Goal: Task Accomplishment & Management: Complete application form

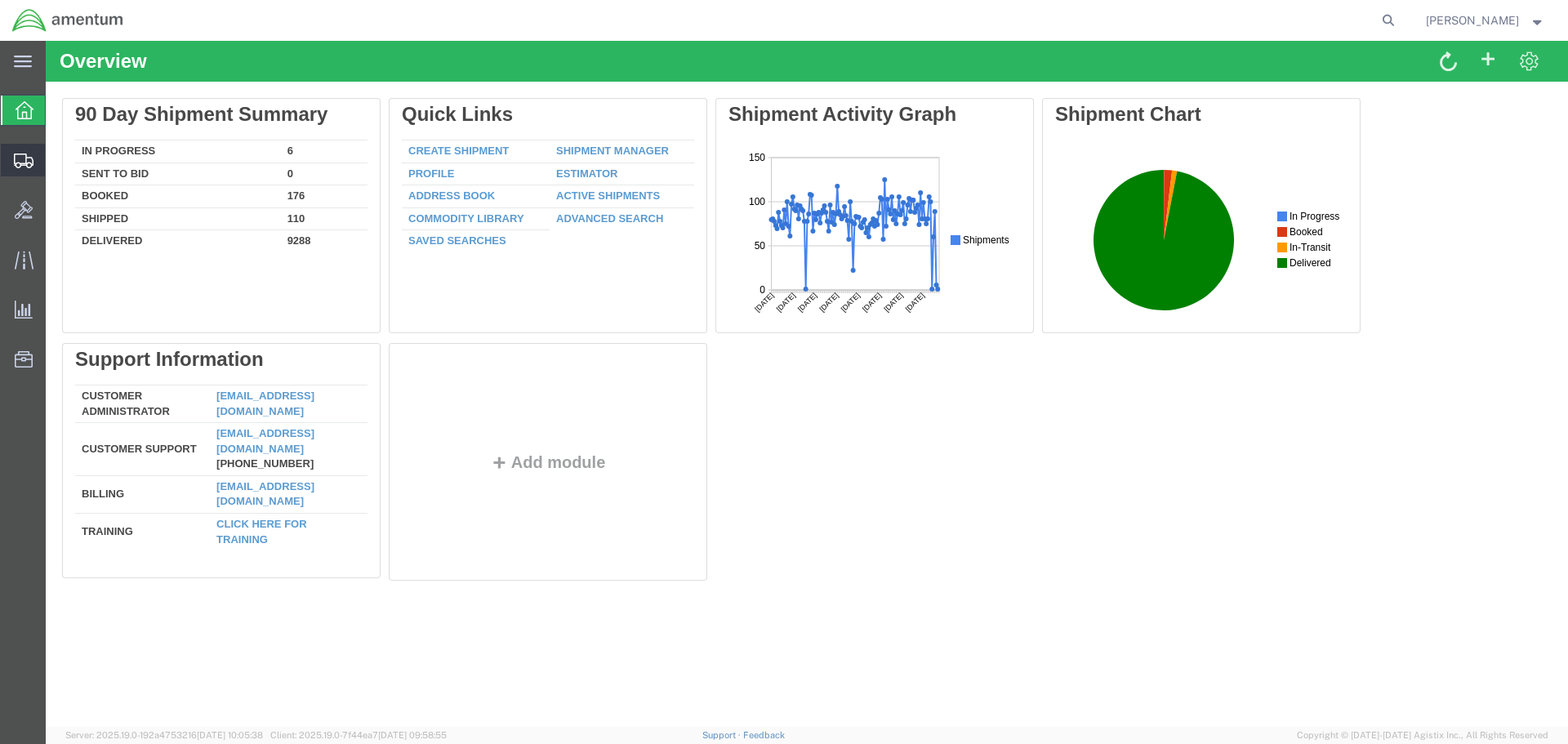
click at [0, 0] on span "Create Shipment" at bounding box center [0, 0] width 0 height 0
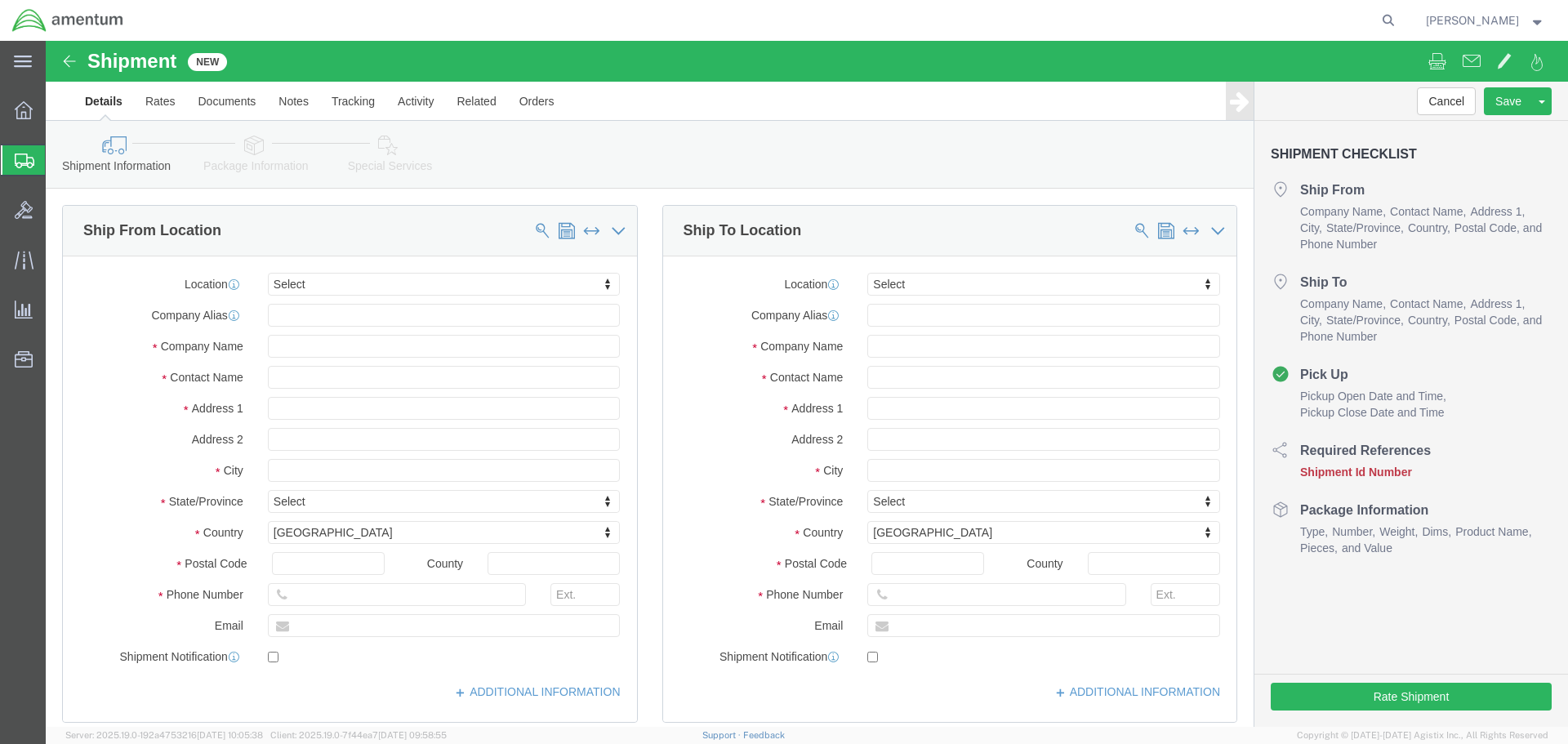
select select
type input "eja"
select select "49930"
type input "Hangar 1002, [GEOGRAPHIC_DATA]"
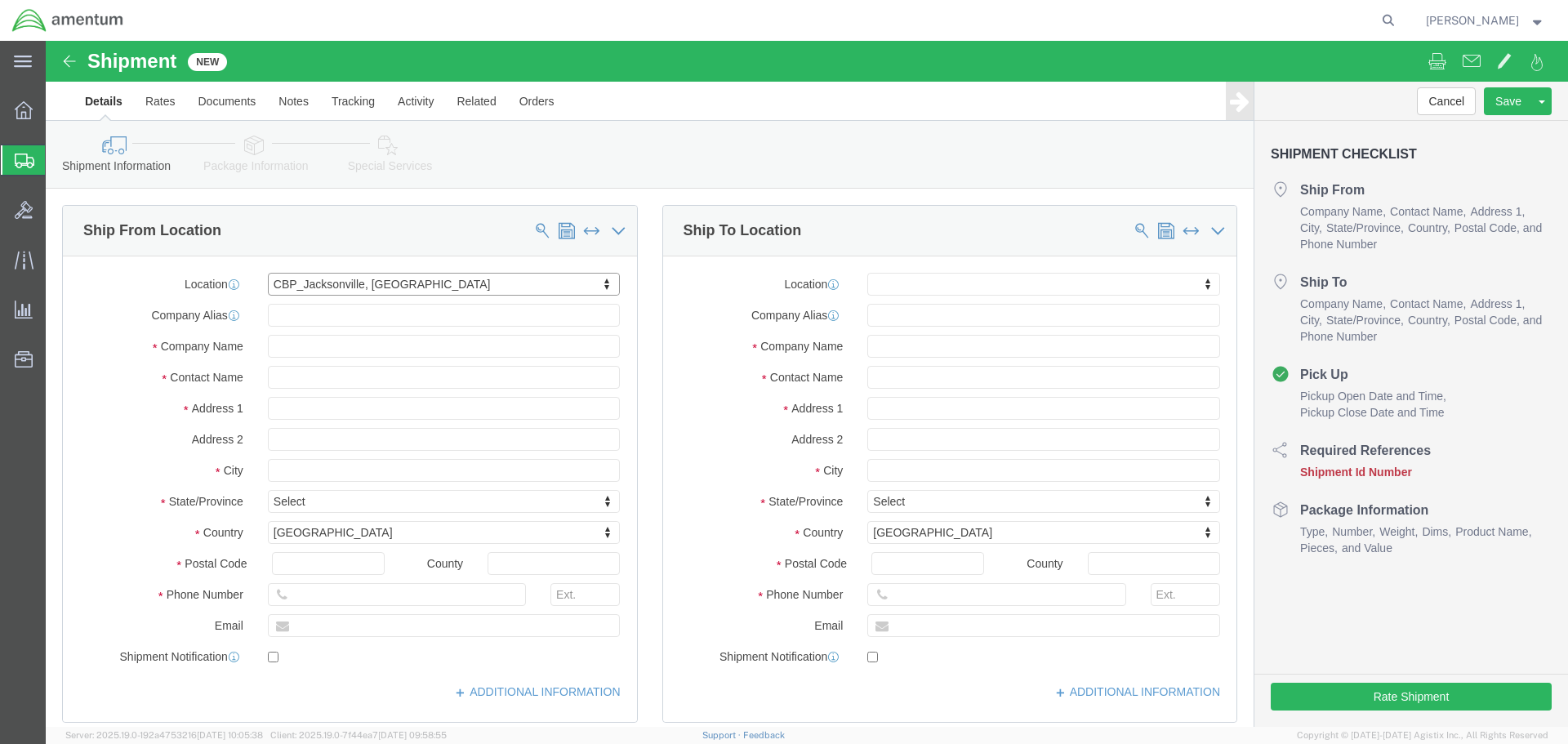
type input "32212"
type input "[PHONE_NUMBER]"
type input "Amentum Services, Inc."
type input "[GEOGRAPHIC_DATA]"
select select "FL"
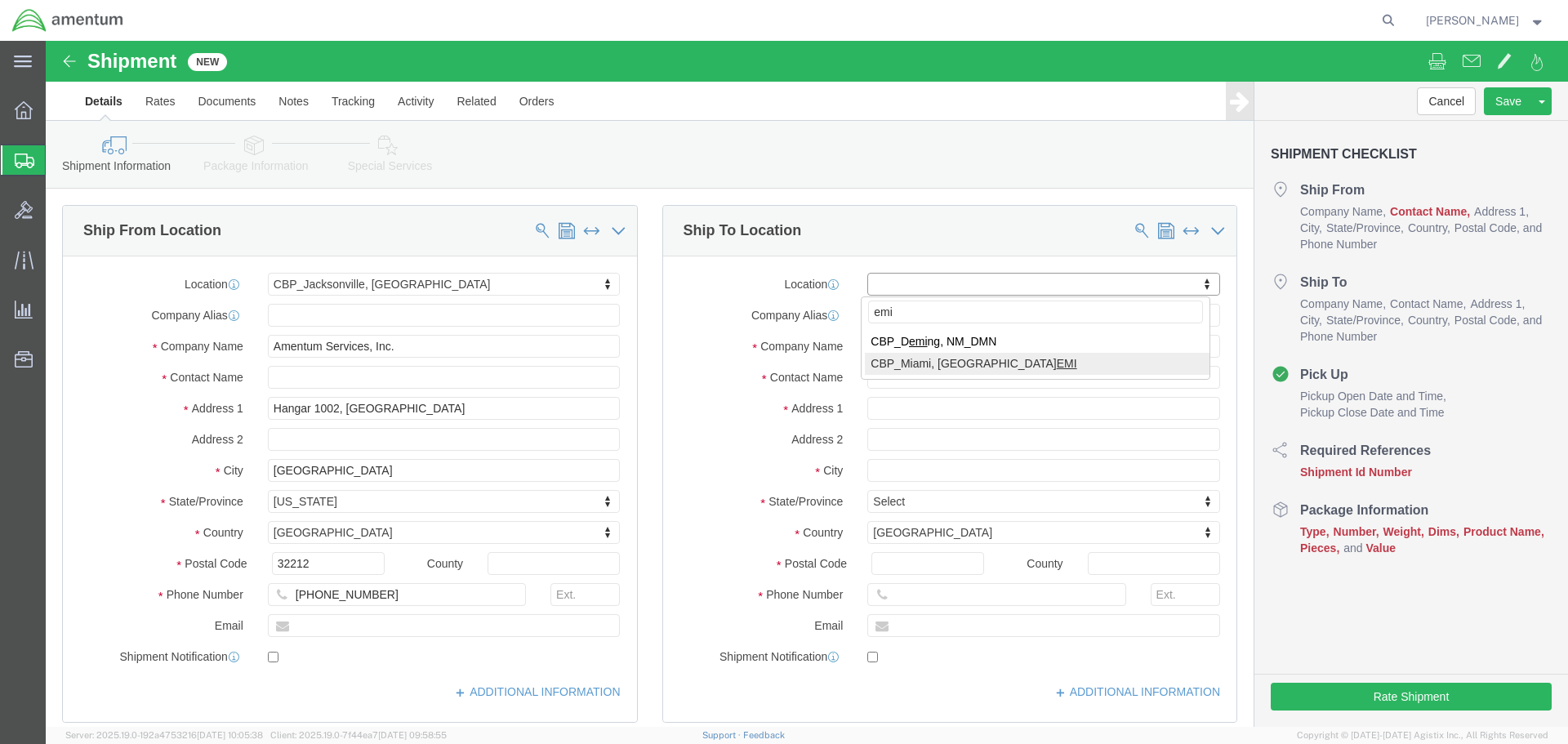
type input "emi"
select select "49931"
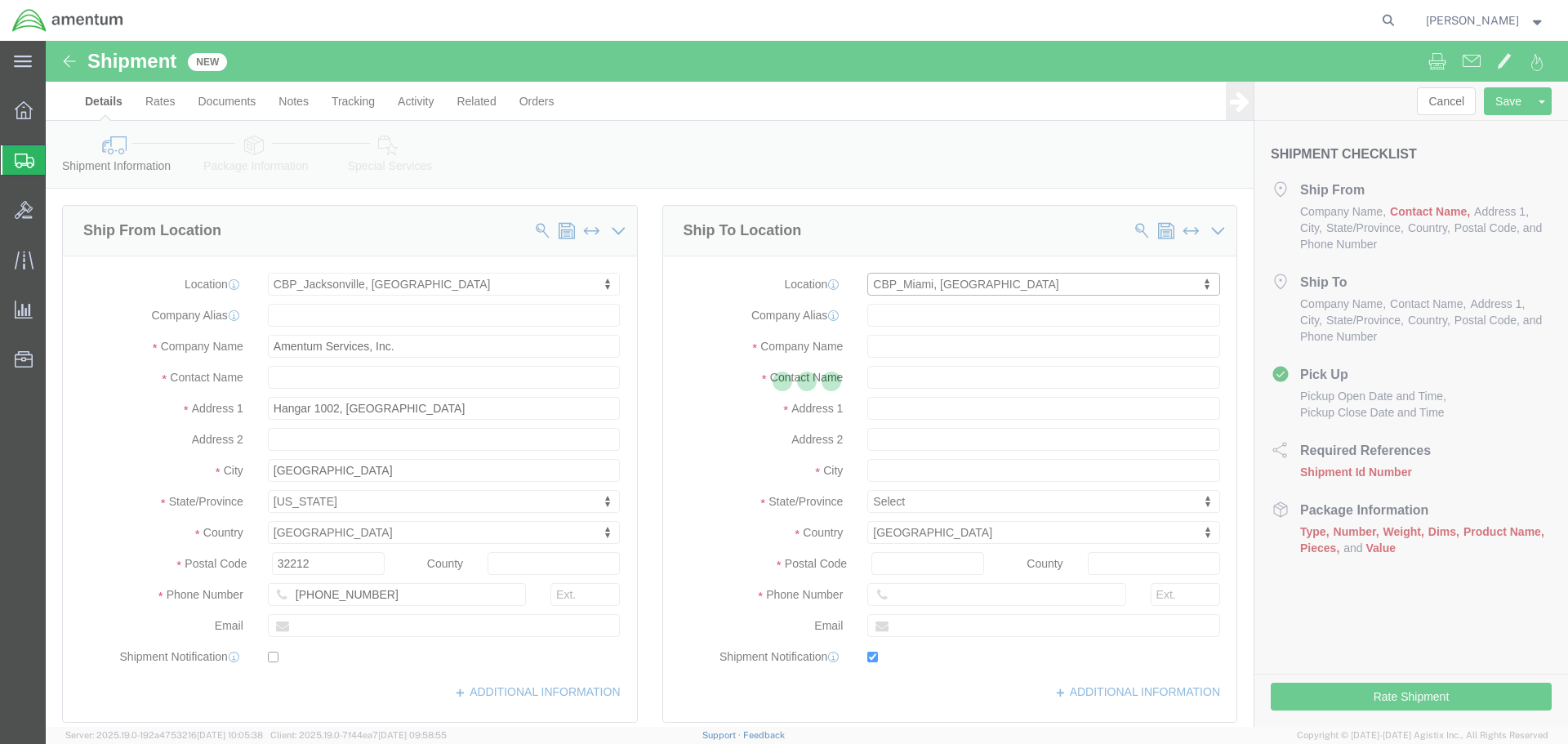
type input "29390 Customs Rd"
type input "Bldg 240, [GEOGRAPHIC_DATA]"
type input "33039"
type input "[PHONE_NUMBER]"
type input "324"
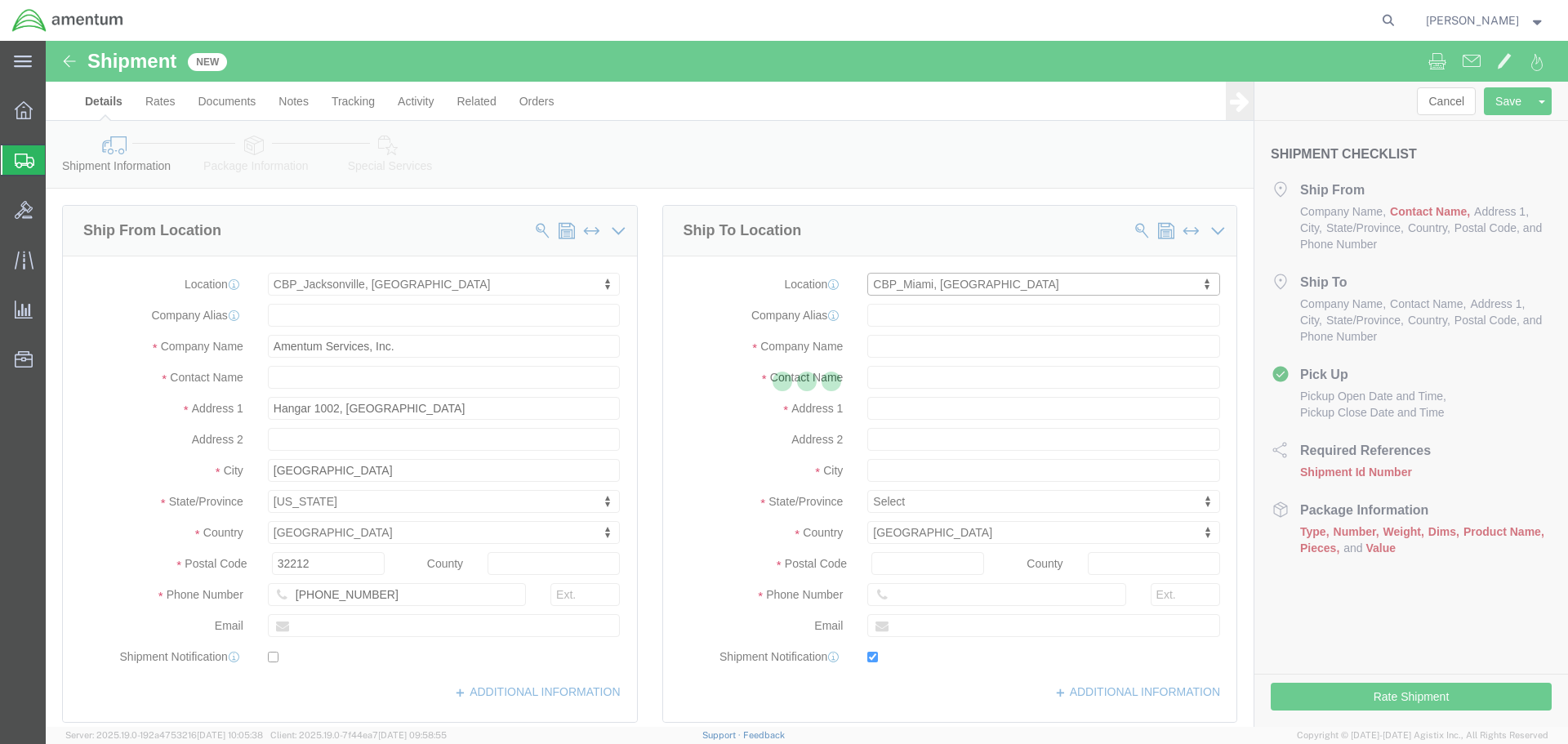
type input "[PERSON_NAME][EMAIL_ADDRESS][PERSON_NAME][DOMAIN_NAME]"
checkbox input "true"
type input "Amentum Services, Inc"
type input "[PERSON_NAME]"
type input "HOMESTEAD"
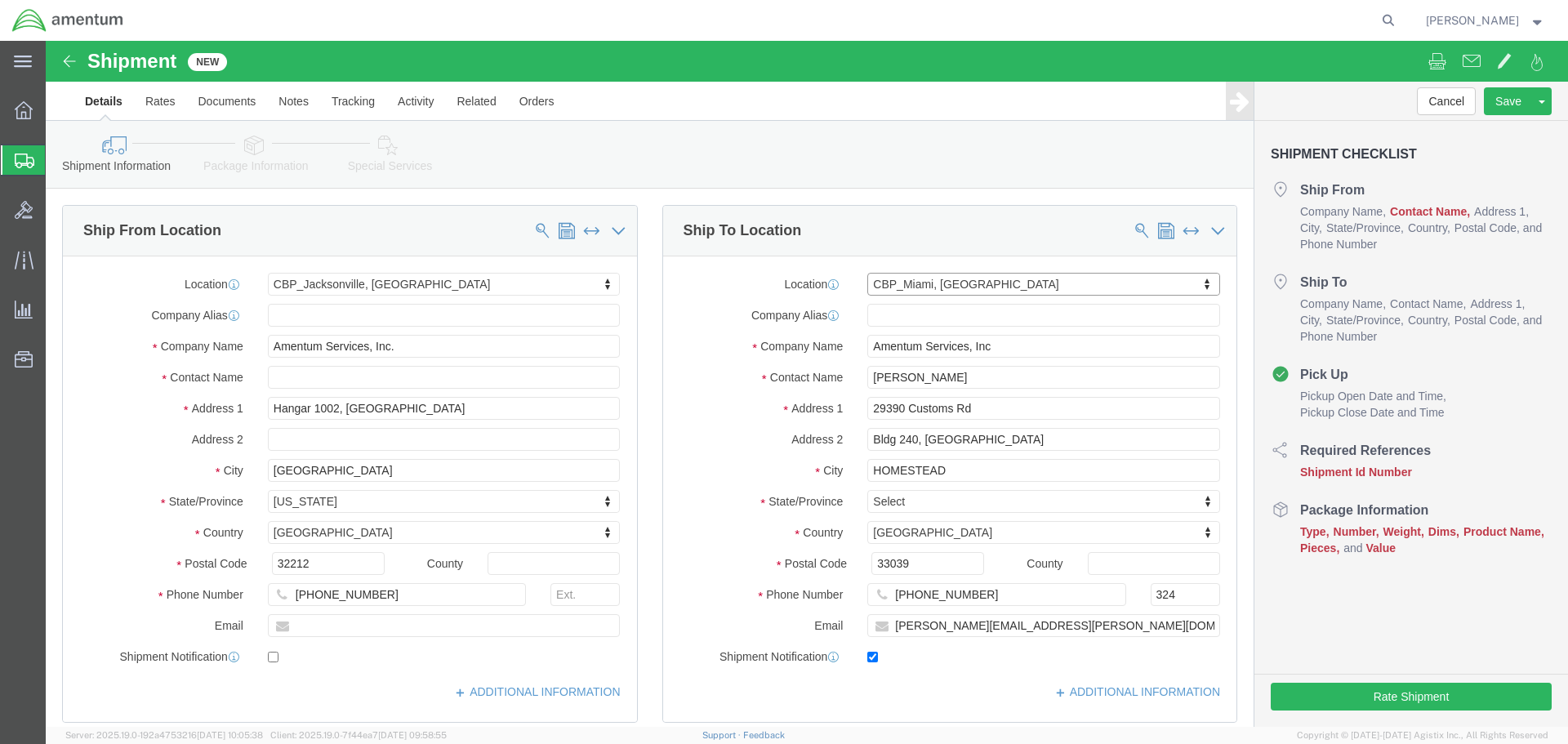
select select "FL"
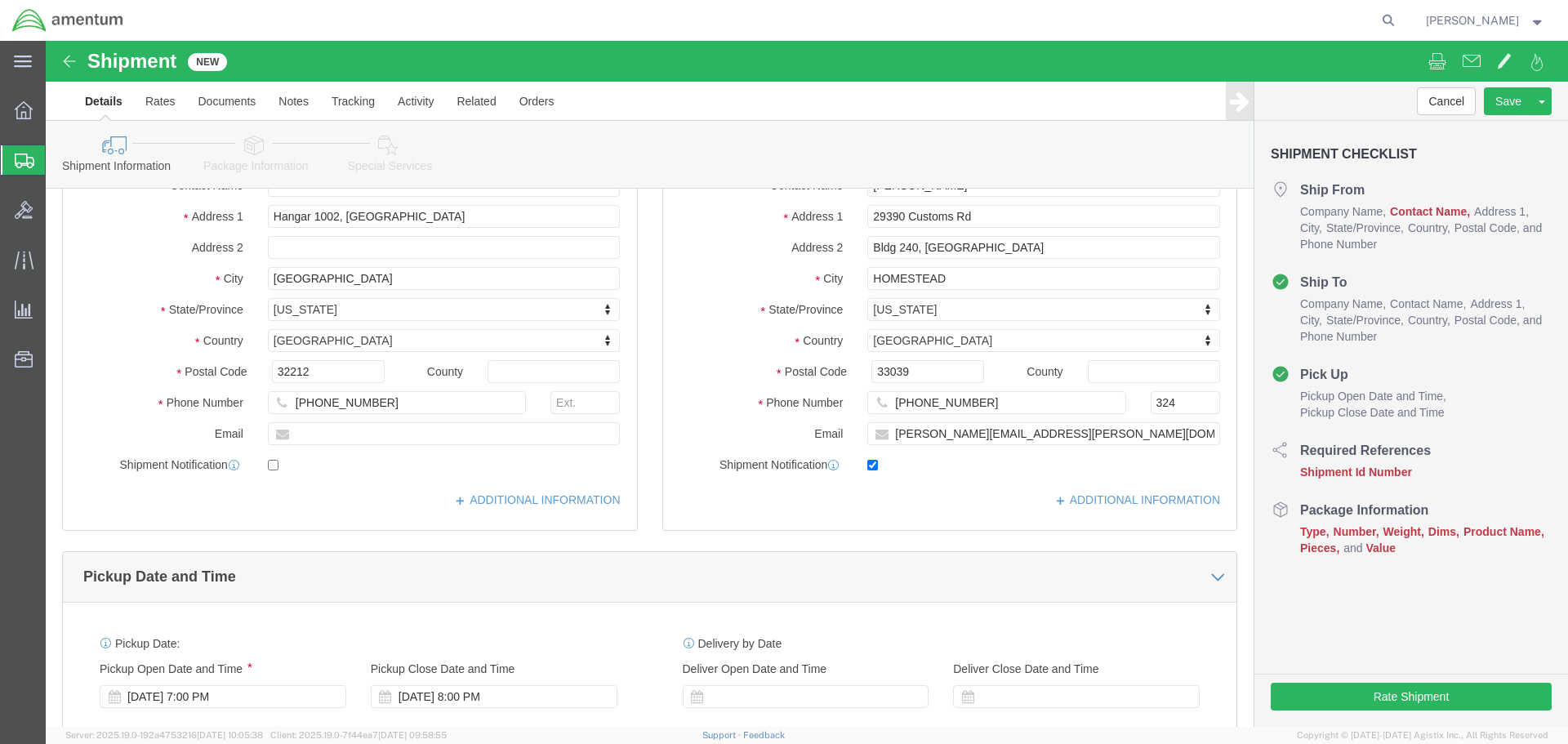
scroll to position [327, 0]
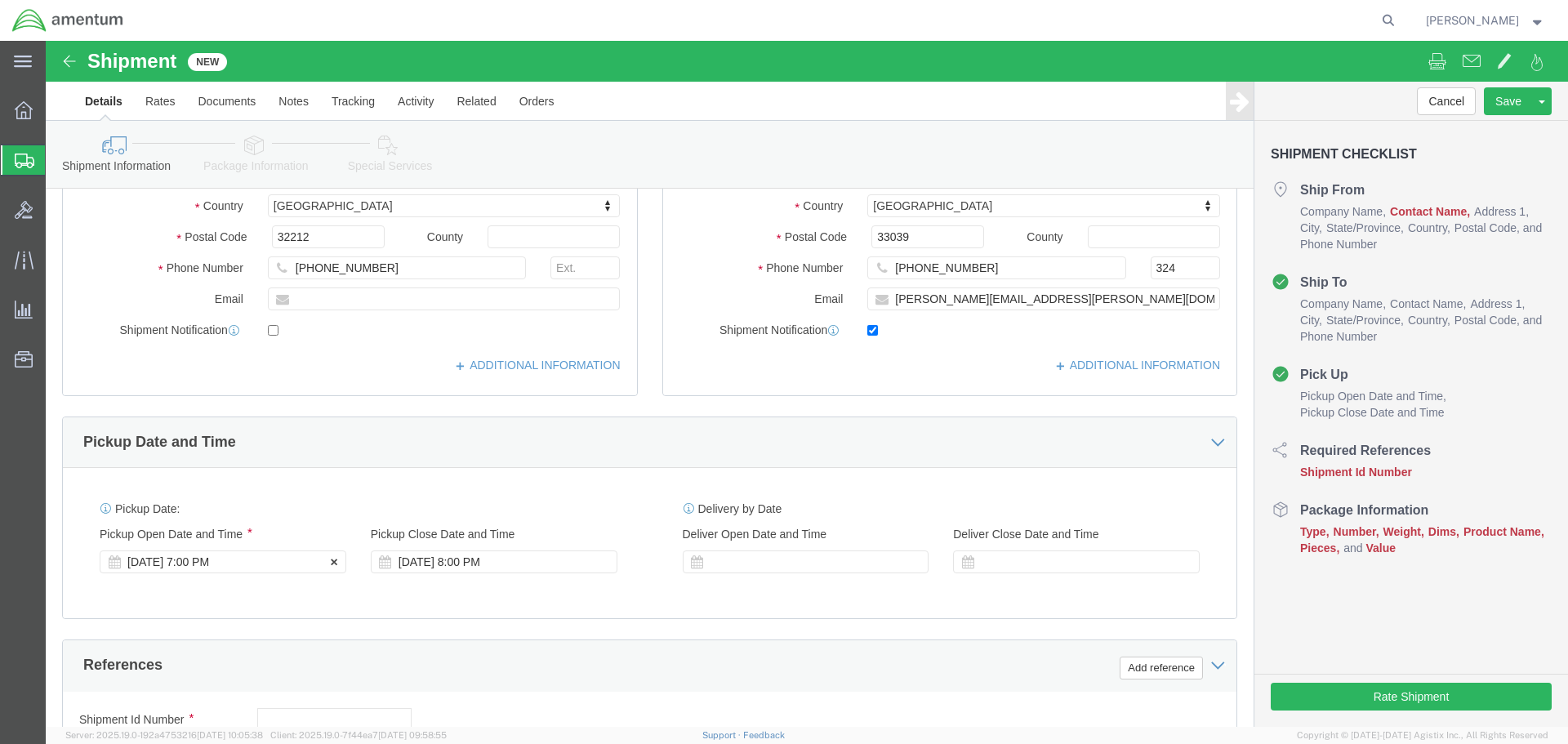
click div "[DATE] 7:00 PM"
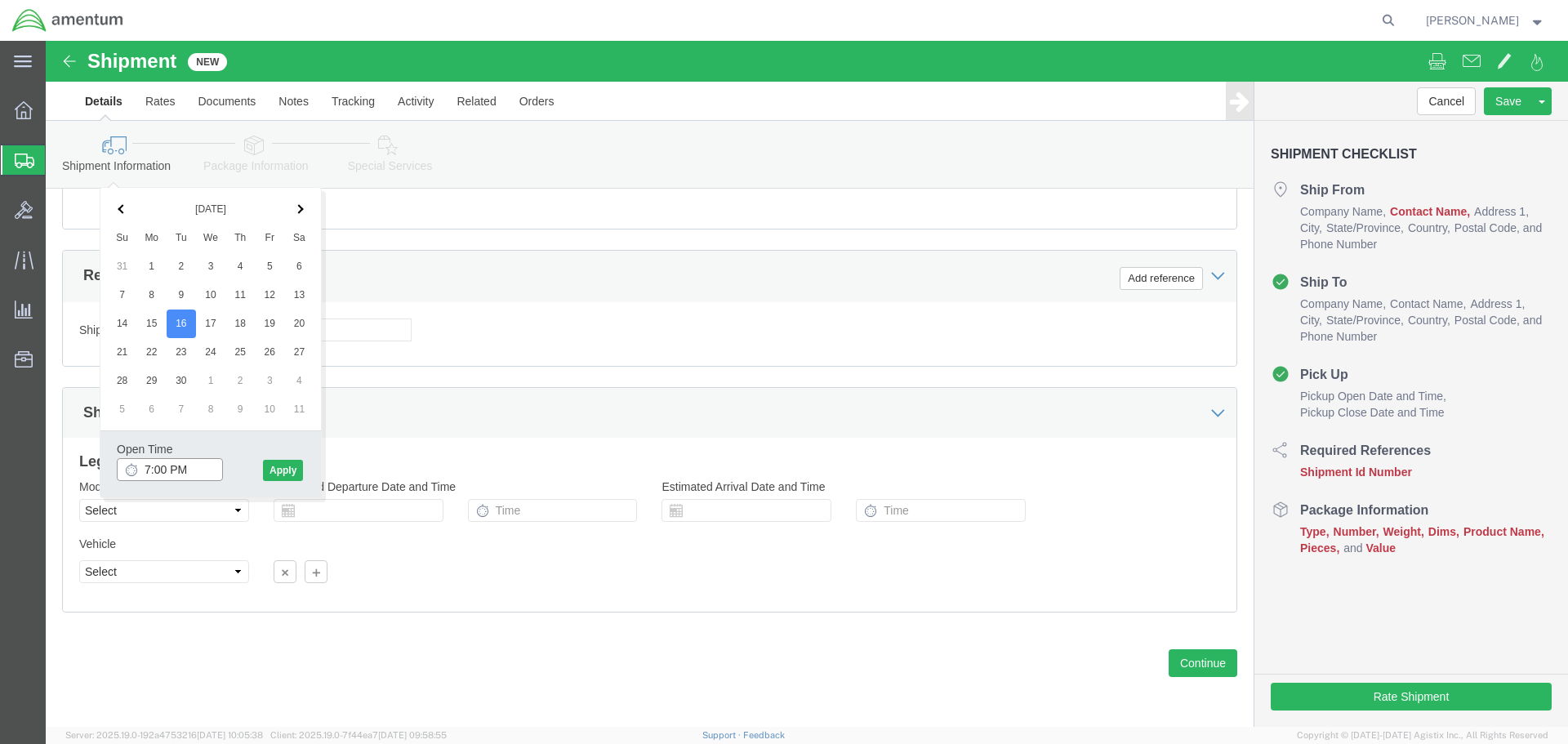
click input "7:00 PM"
type input "8:00 AM"
click button "Apply"
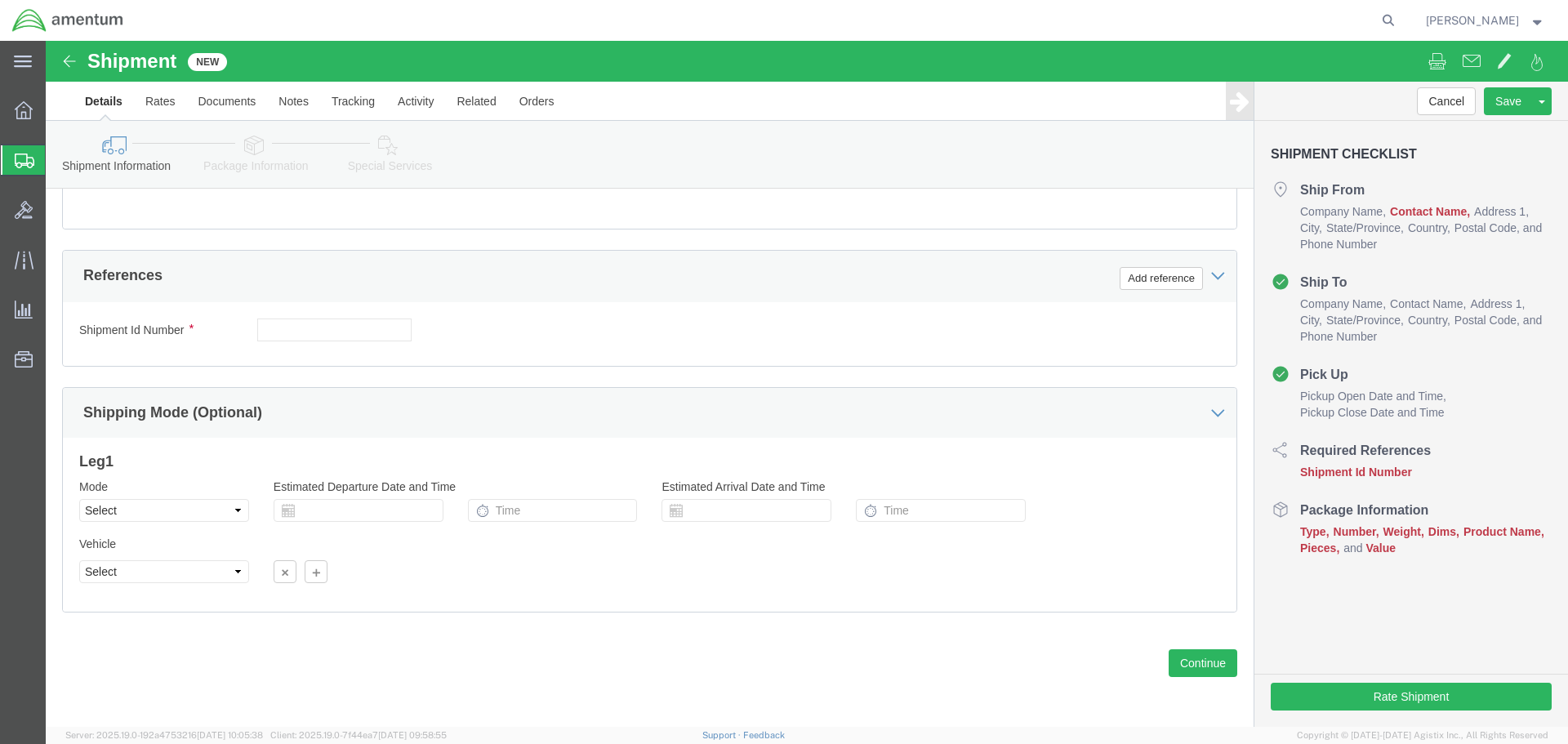
scroll to position [635, 0]
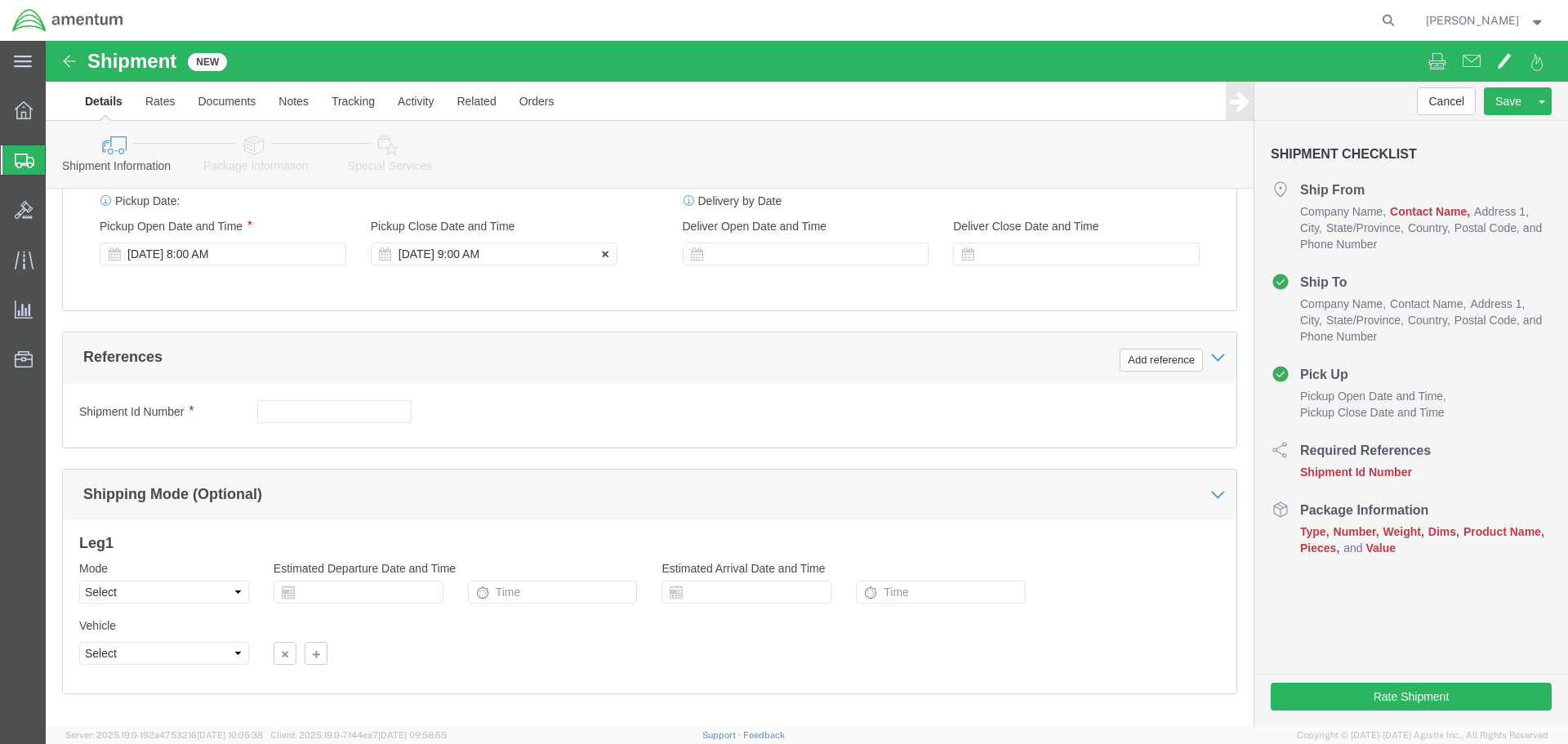
click div "[DATE] 9:00 AM"
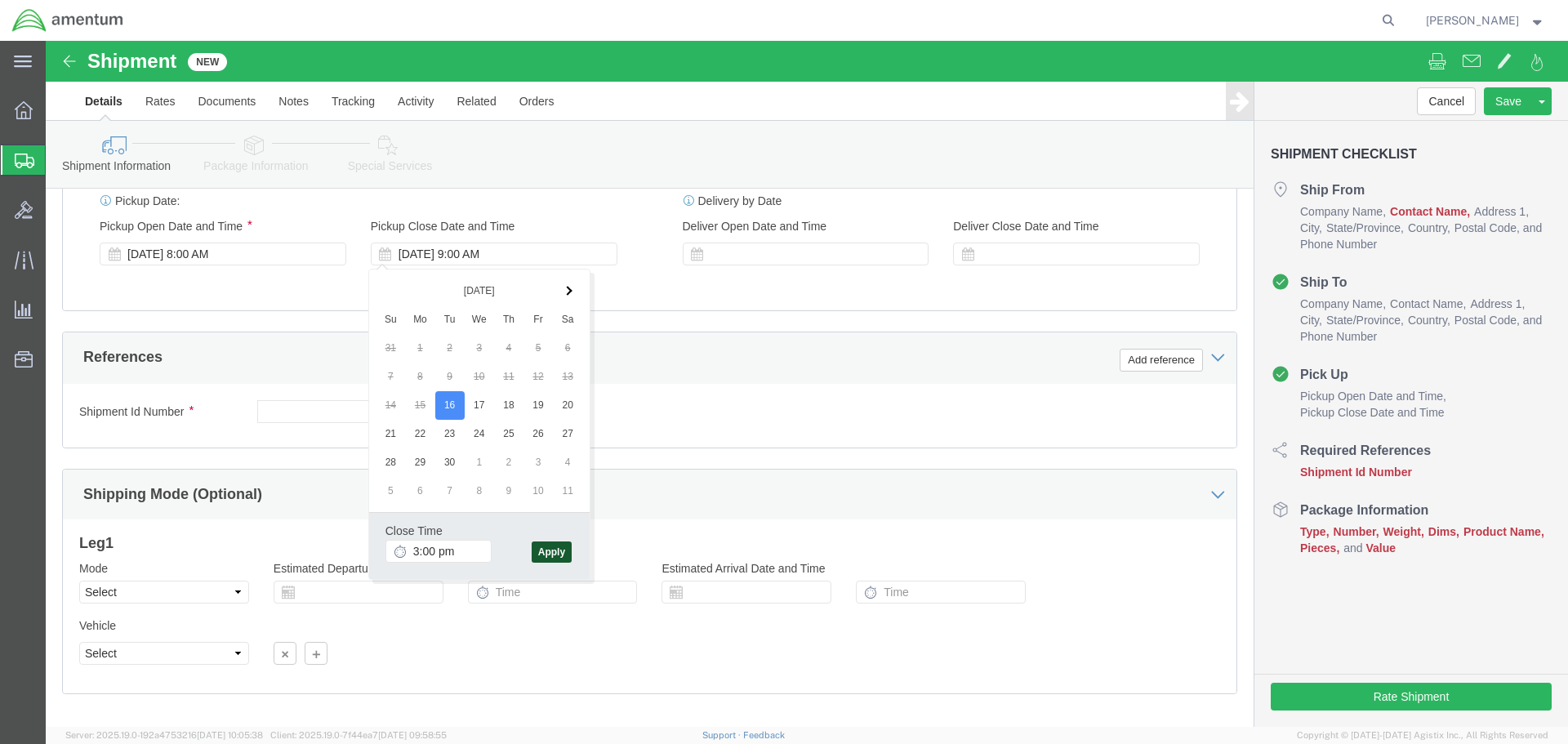
type input "3:00 PM"
click button "Apply"
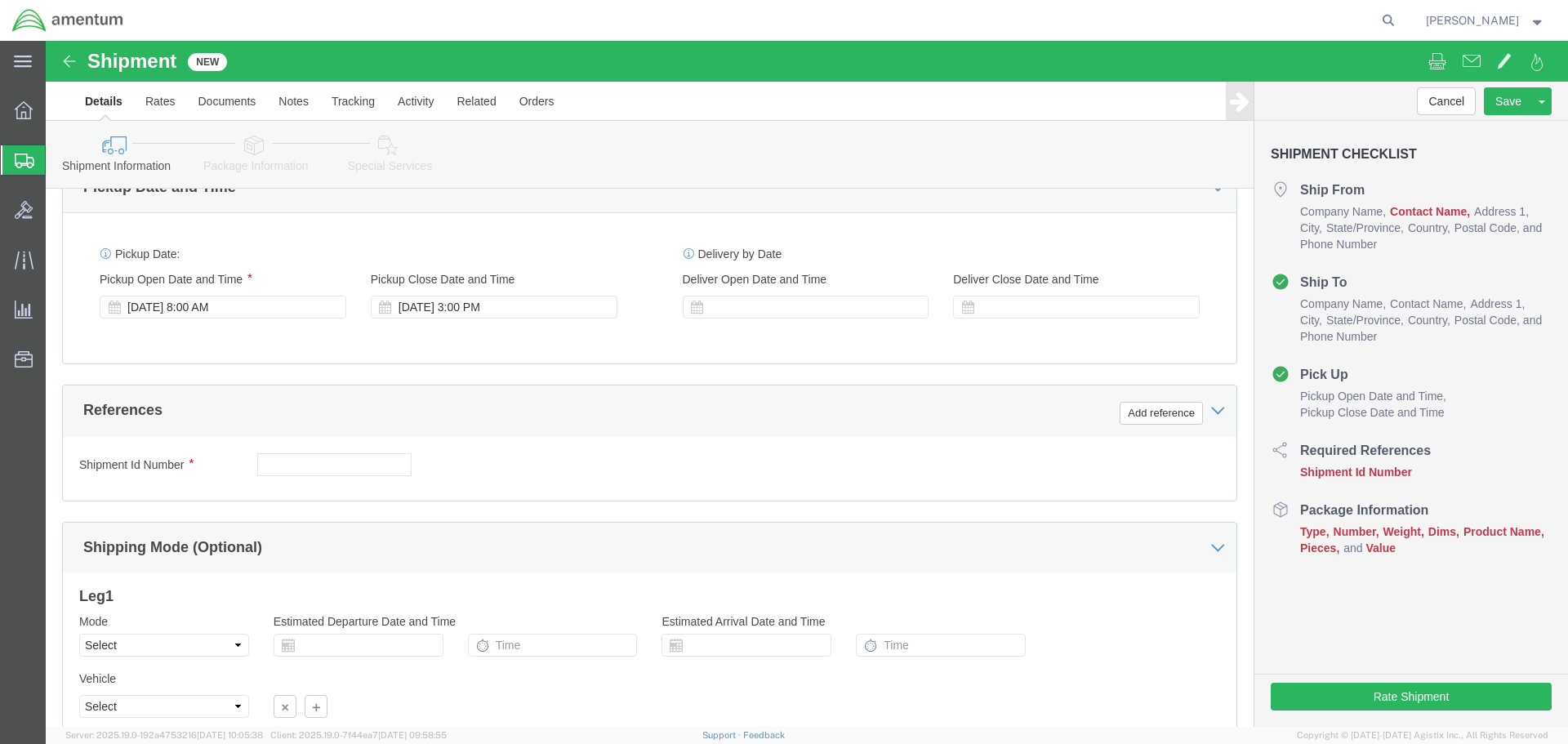
scroll to position [553, 0]
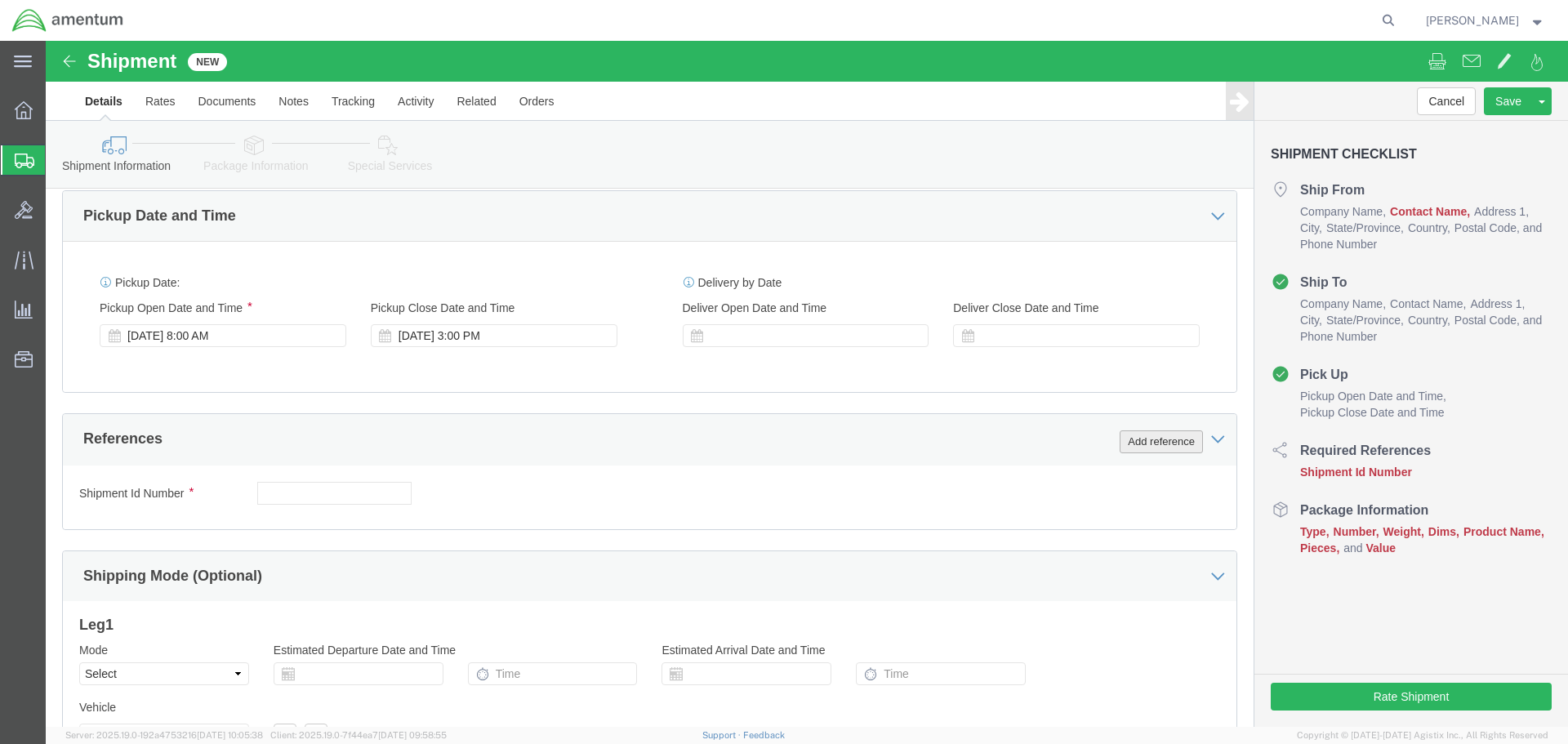
click button "Add reference"
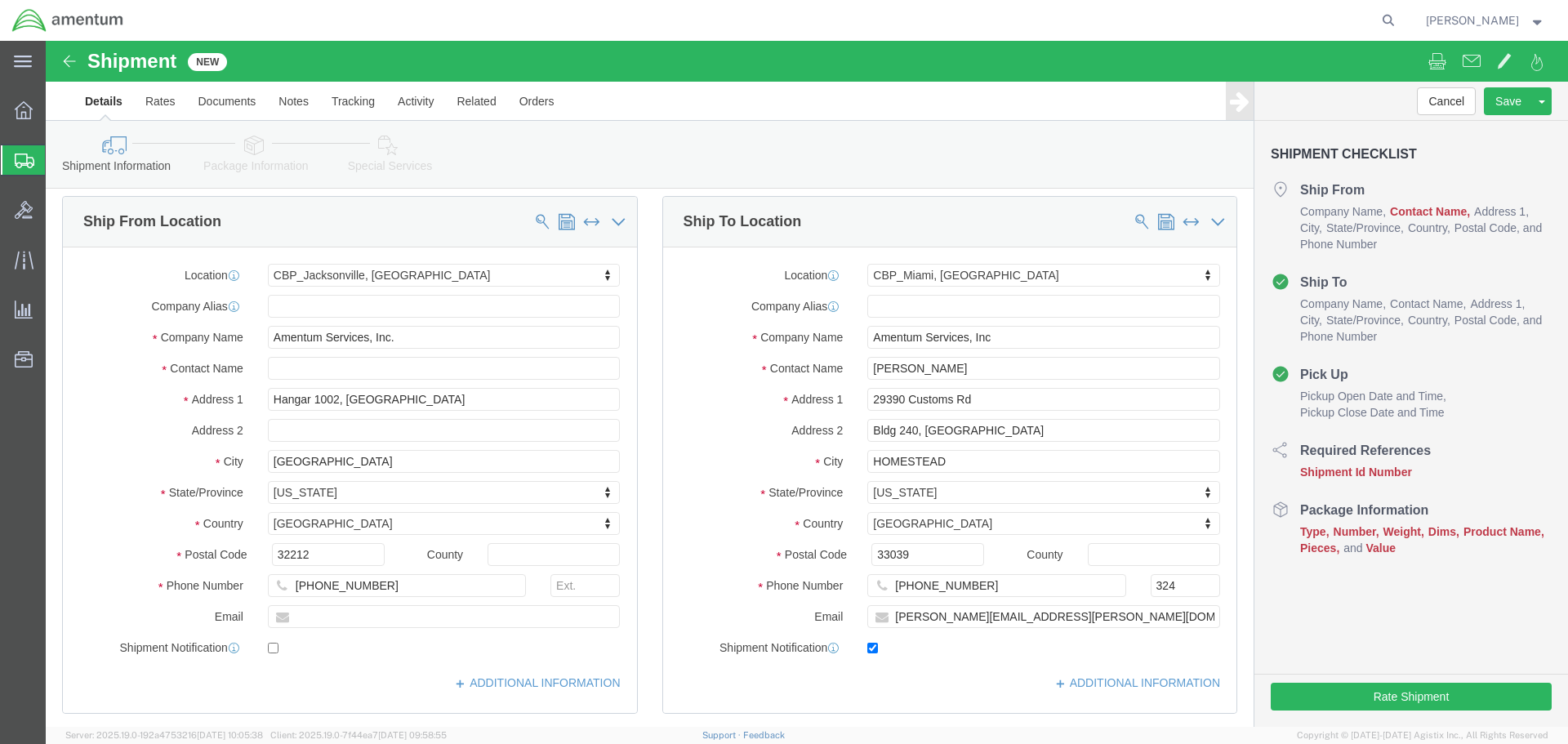
scroll to position [0, 0]
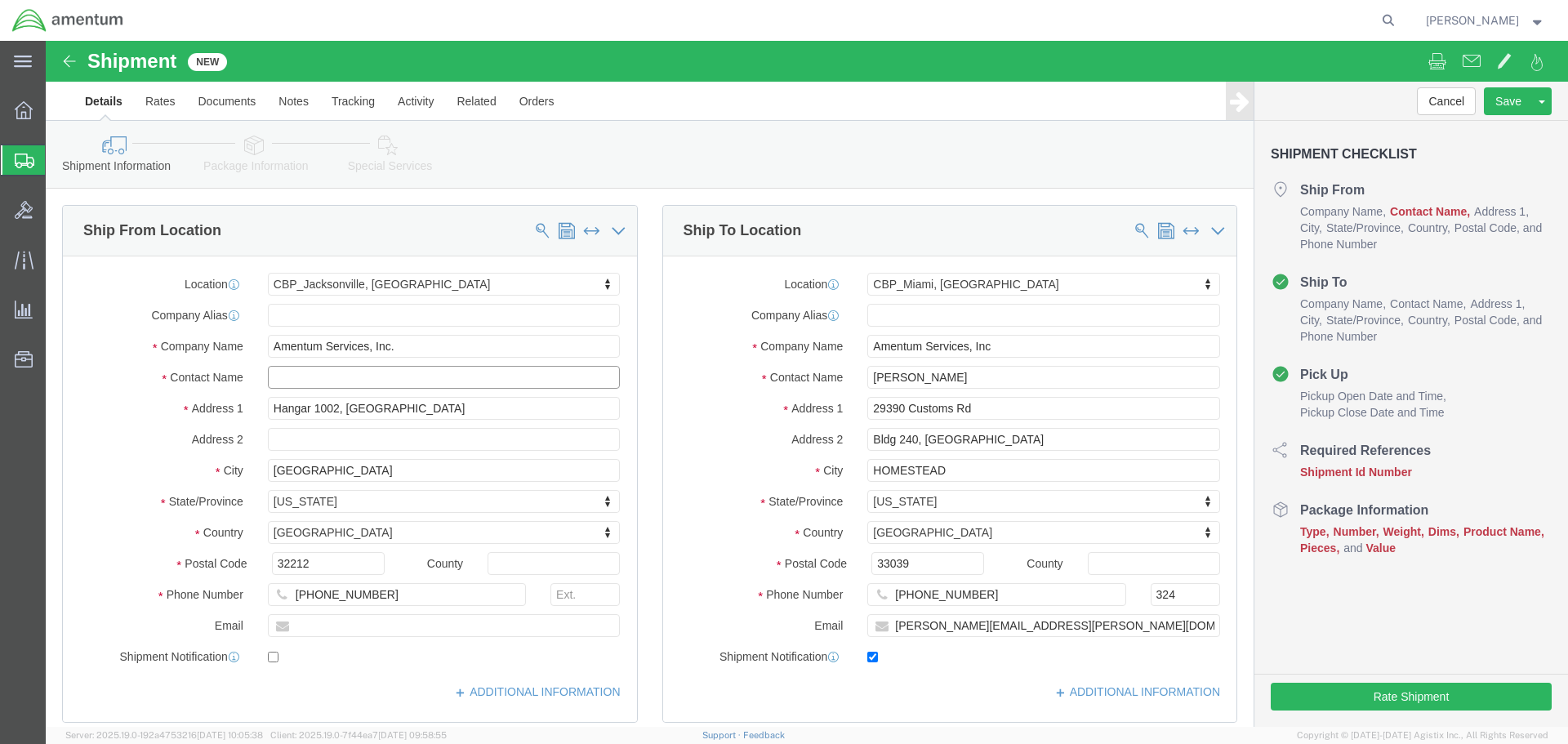
click input "text"
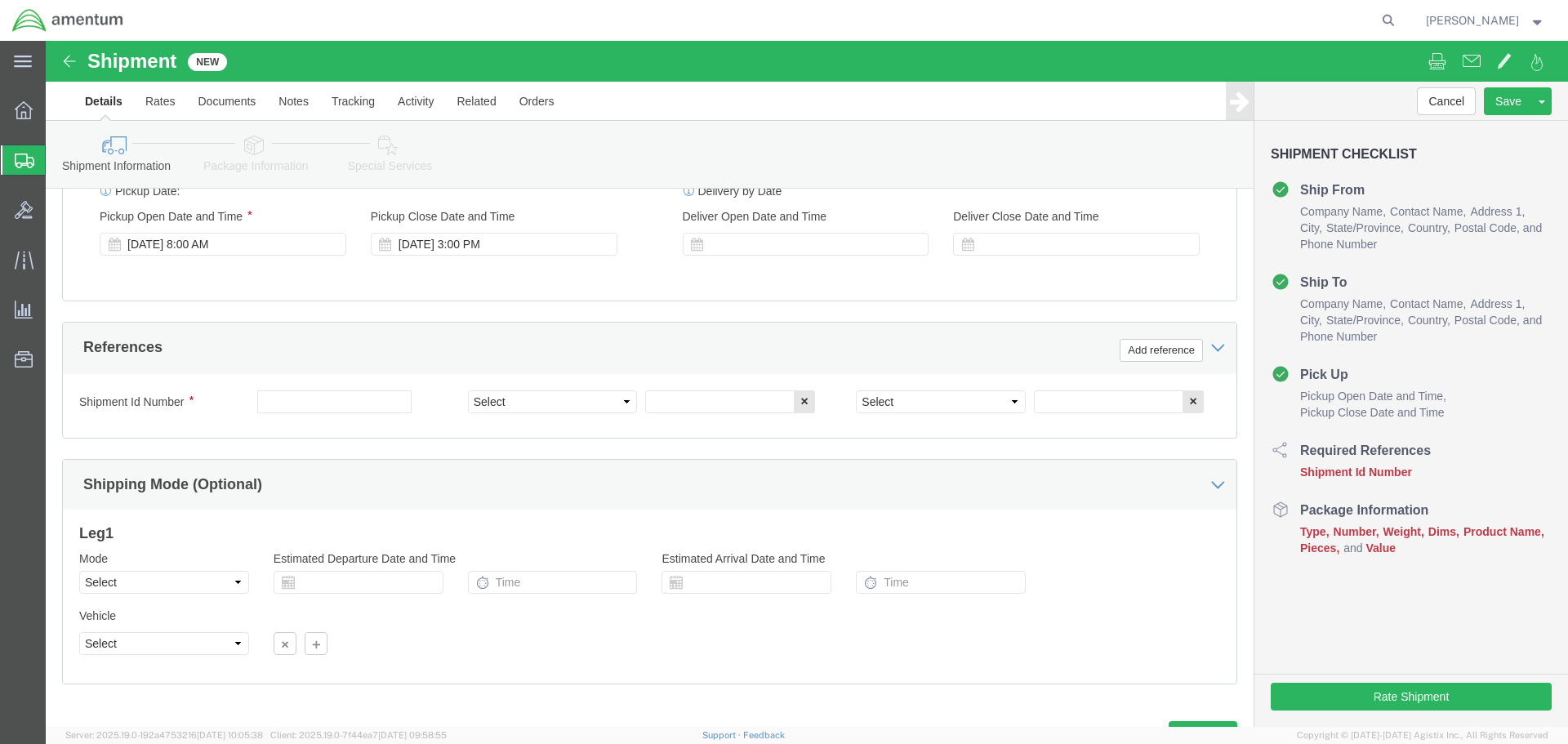
scroll to position [654, 0]
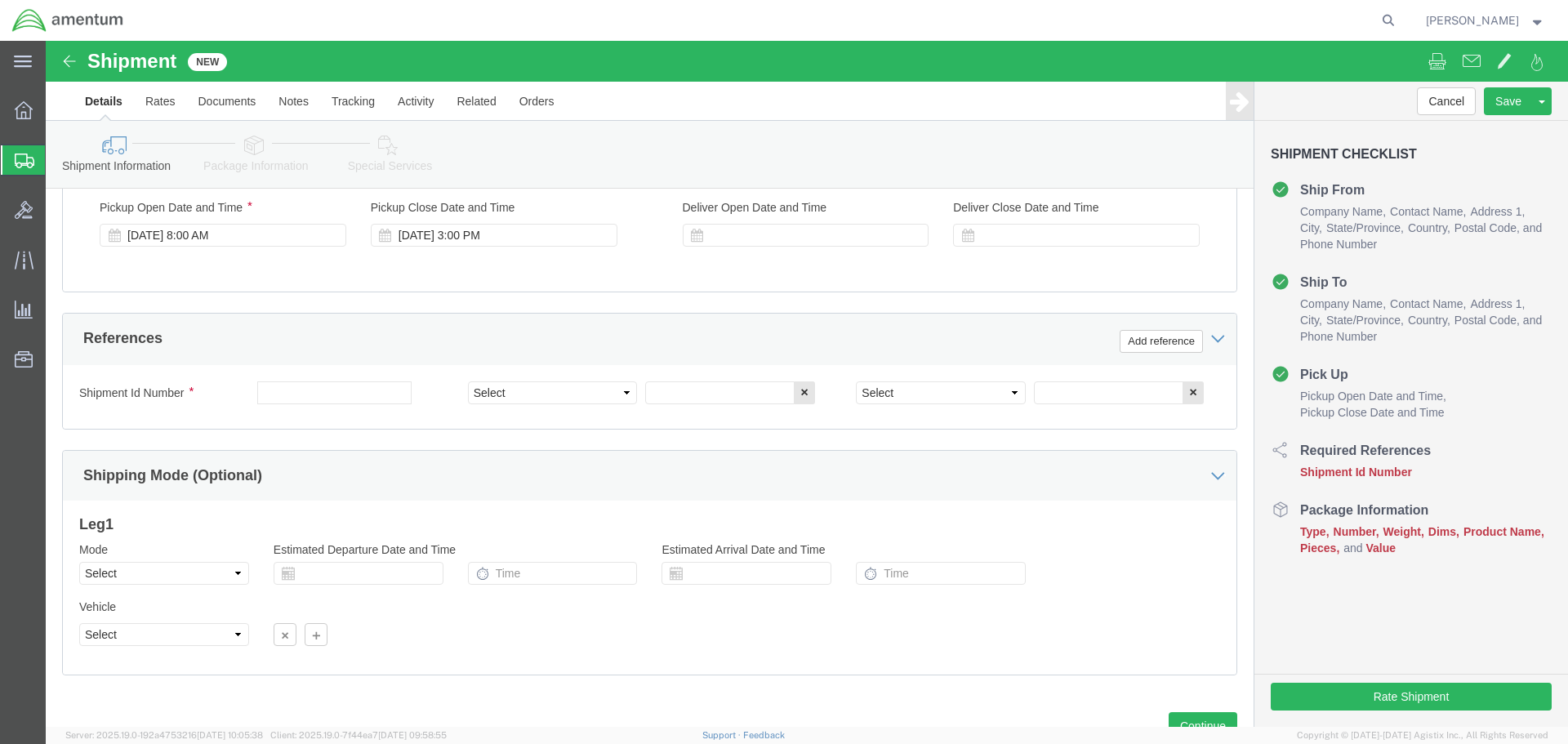
type input "[PERSON_NAME]"
click input "text"
paste input "6118.03.03.2219.000.EJA.0000"
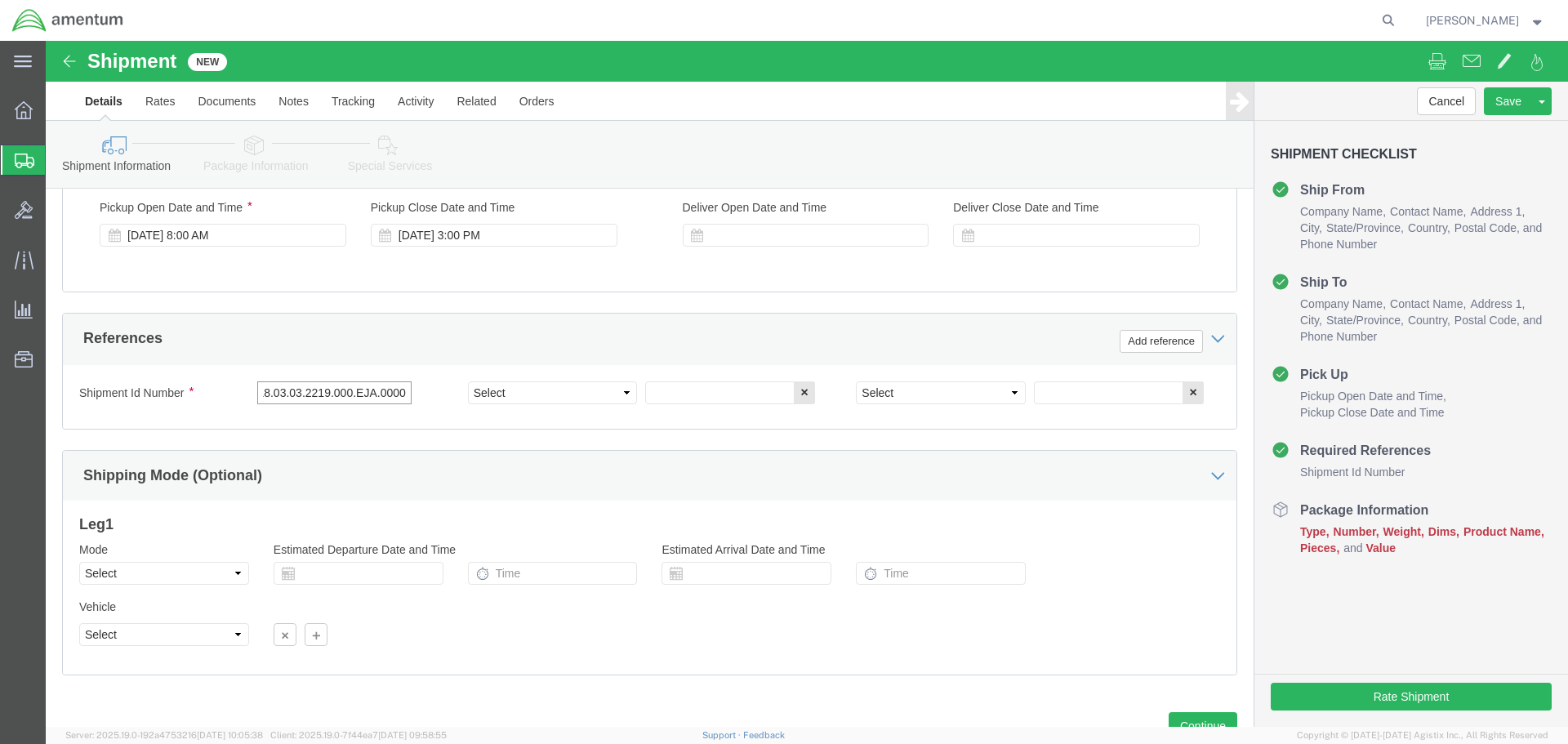
type input "6118.03.03.2219.000.EJA.0000"
click select "Select Account Type Activity ID Airline Appointment Number ASN Batch Request # …"
select select "CUSTREF"
click select "Select Account Type Activity ID Airline Appointment Number ASN Batch Request # …"
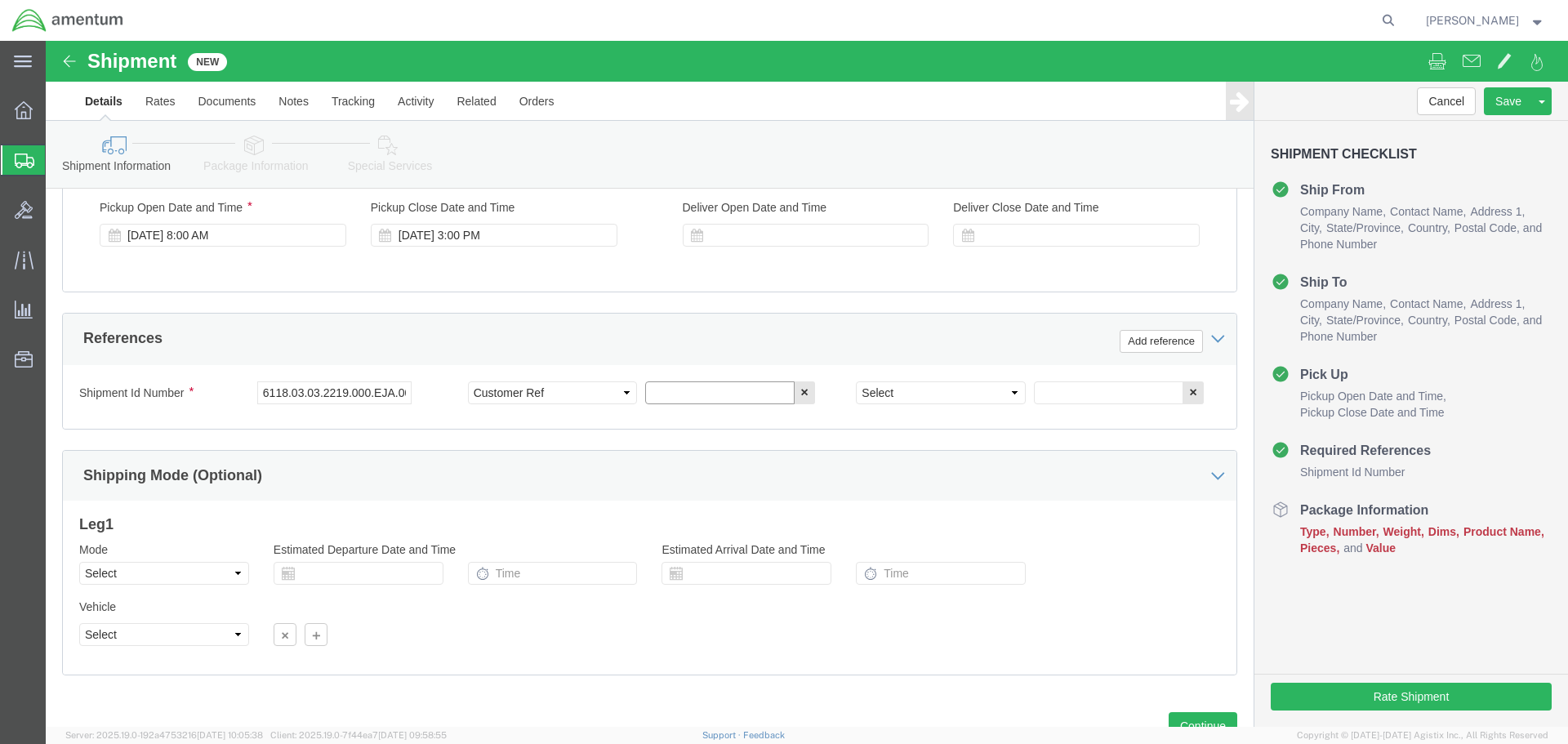
click input "text"
type input "mount"
click select "Select Account Type Activity ID Airline Appointment Number ASN Batch Request # …"
select select "DEPT"
click select "Select Account Type Activity ID Airline Appointment Number ASN Batch Request # …"
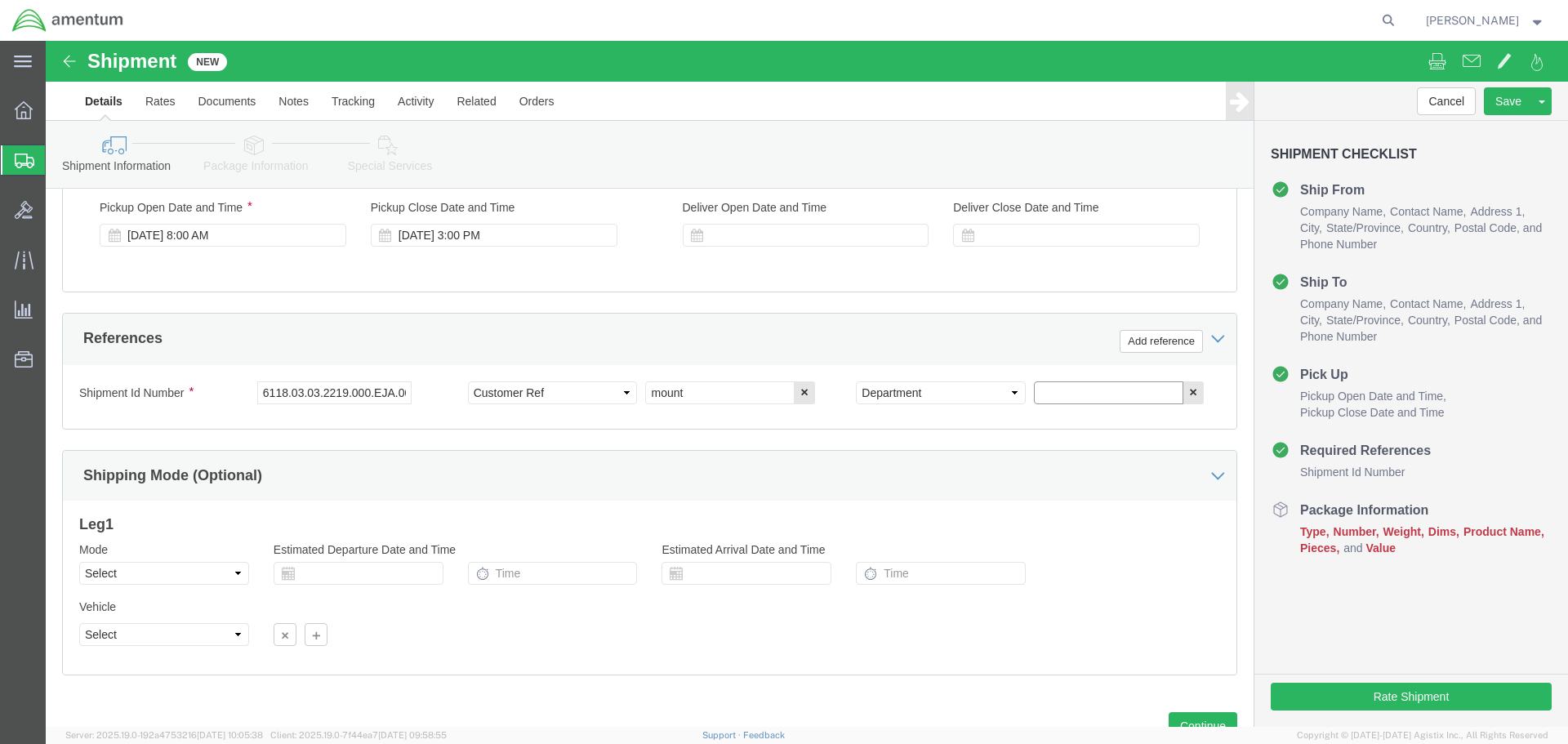
click input "text"
type input "cbp"
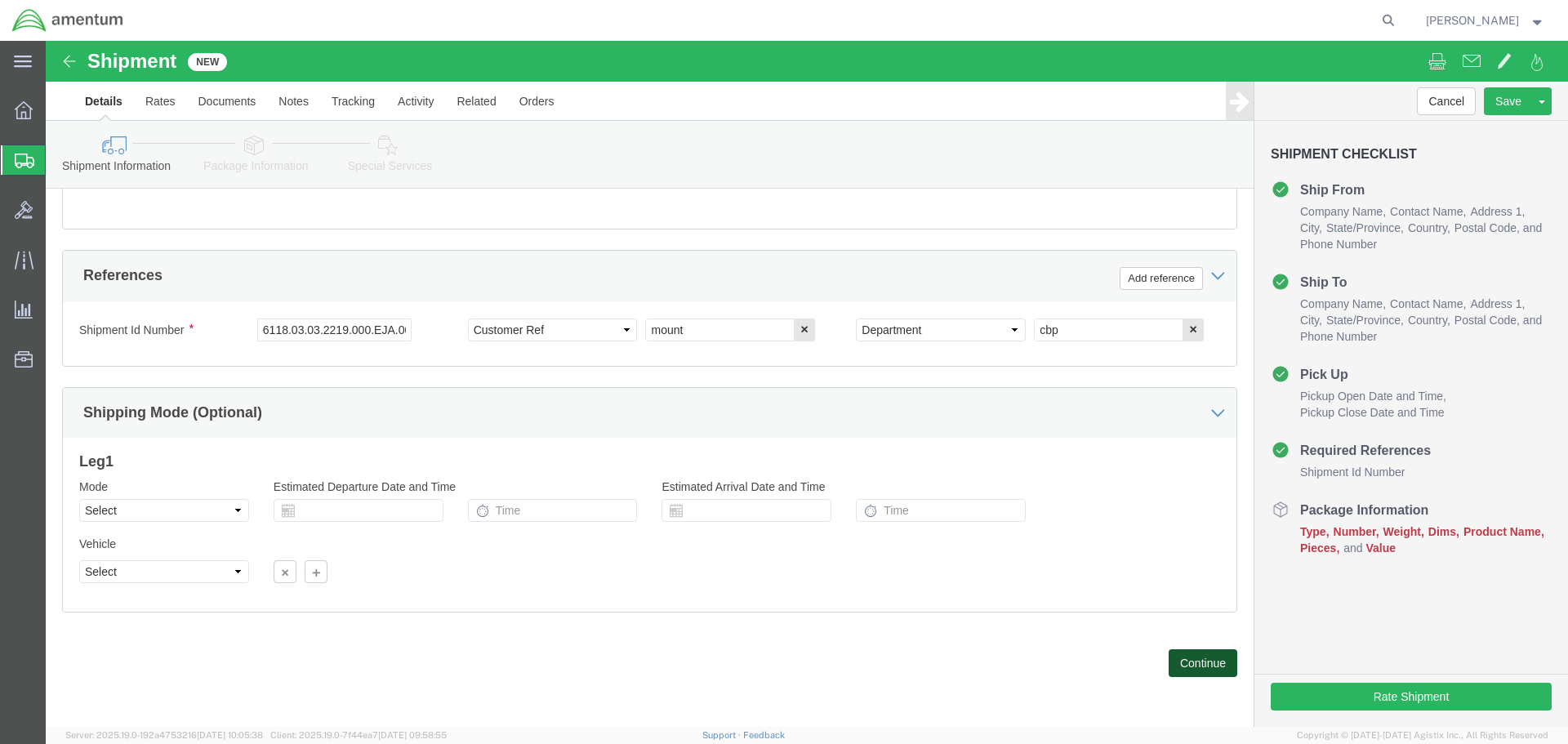
click button "Continue"
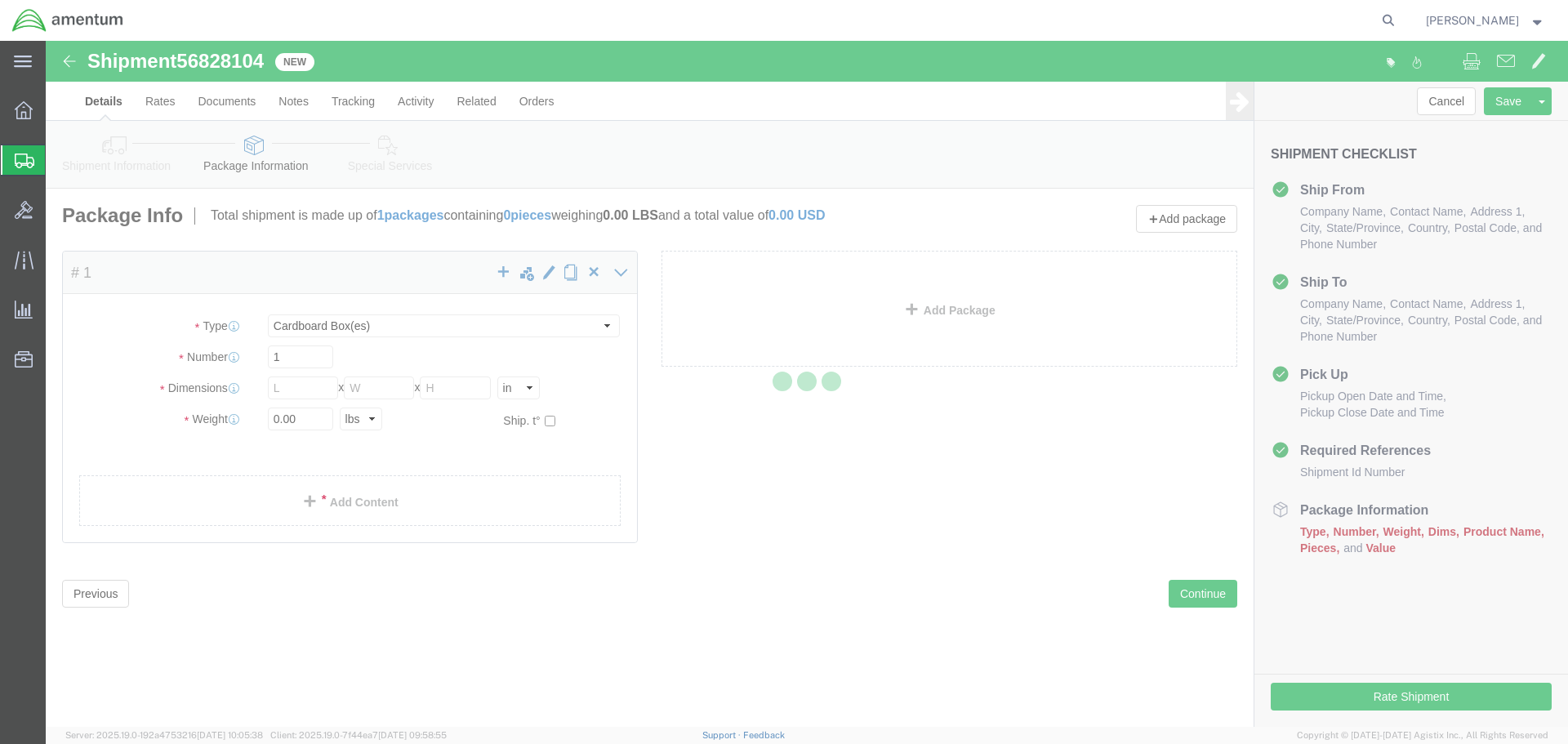
click at [847, 580] on div at bounding box center [807, 383] width 1522 height 686
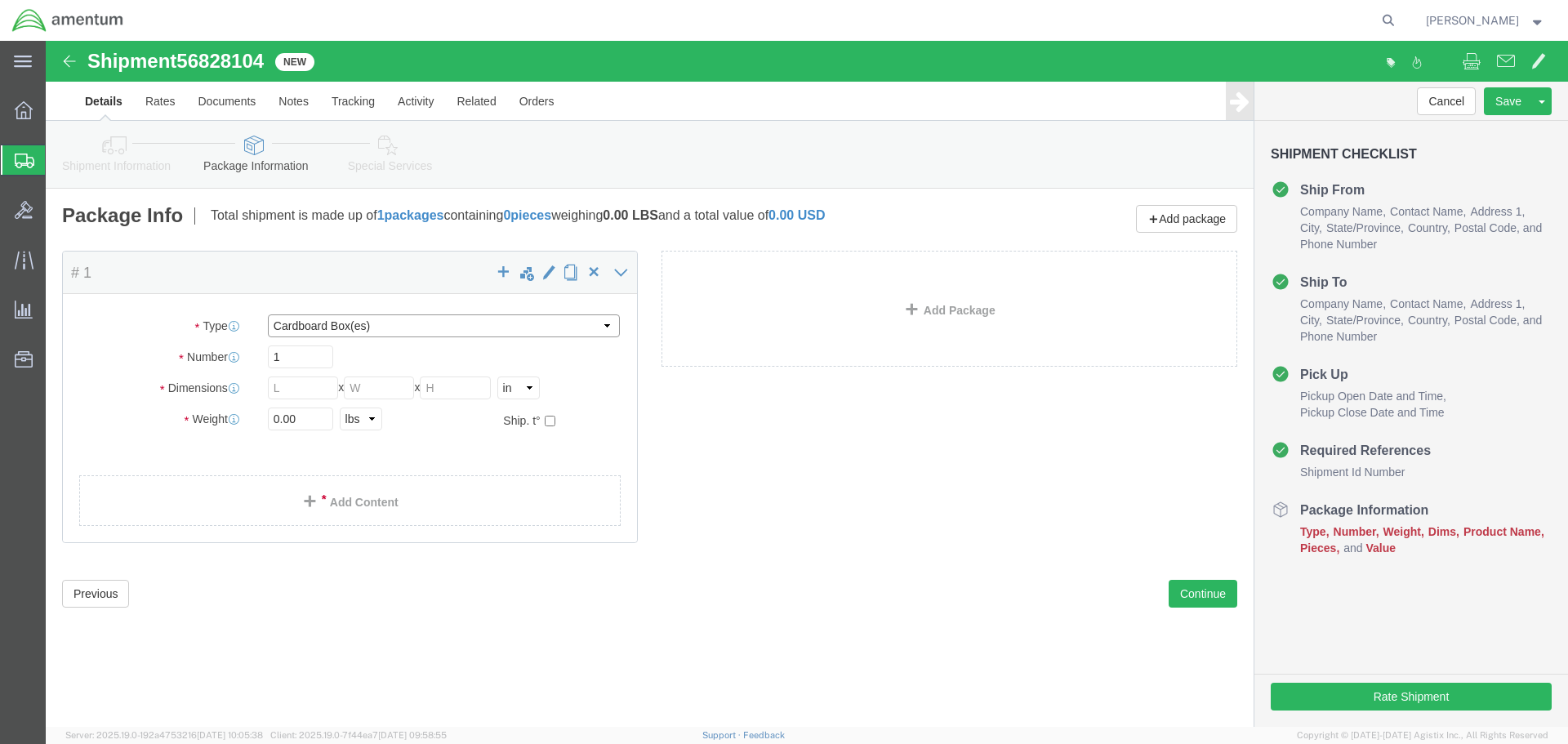
click select "Select BCK Boxes Bale(s) Basket(s) Bolt(s) Bottle(s) Buckets Bulk Bundle(s) Can…"
select select "LBX"
click select "Select BCK Boxes Bale(s) Basket(s) Bolt(s) Bottle(s) Buckets Bulk Bundle(s) Can…"
type input "17.50"
type input "12.50"
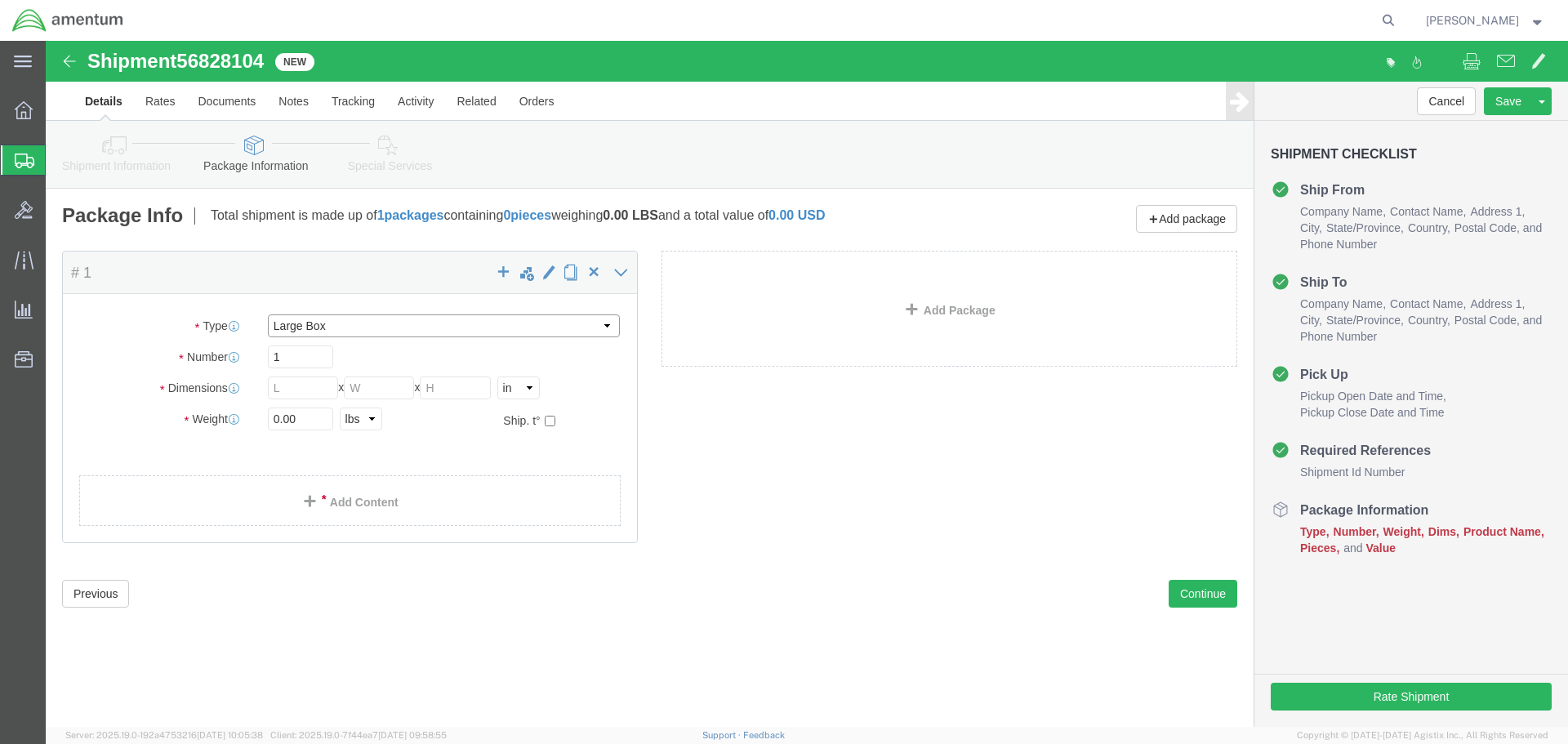
type input "3.00"
click input "0.00"
type input "2.00"
click link "Add Content"
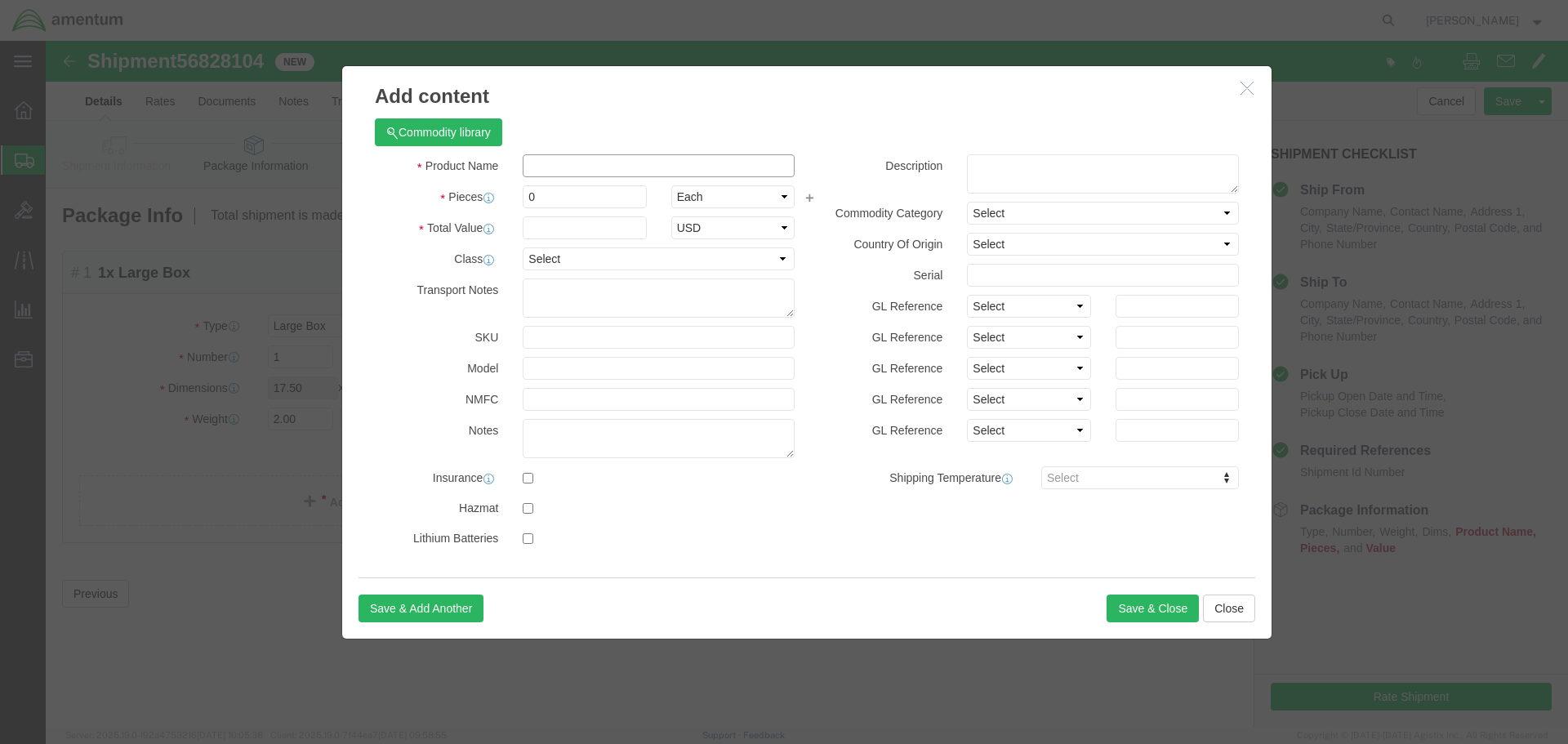
click input "text"
type input "mount"
drag, startPoint x: 502, startPoint y: 159, endPoint x: 440, endPoint y: 173, distance: 63.6
click div "Product Name mount Pieces 0 Select Bag Barrels 100Board Feet Bottle Box Blister…"
type input "1"
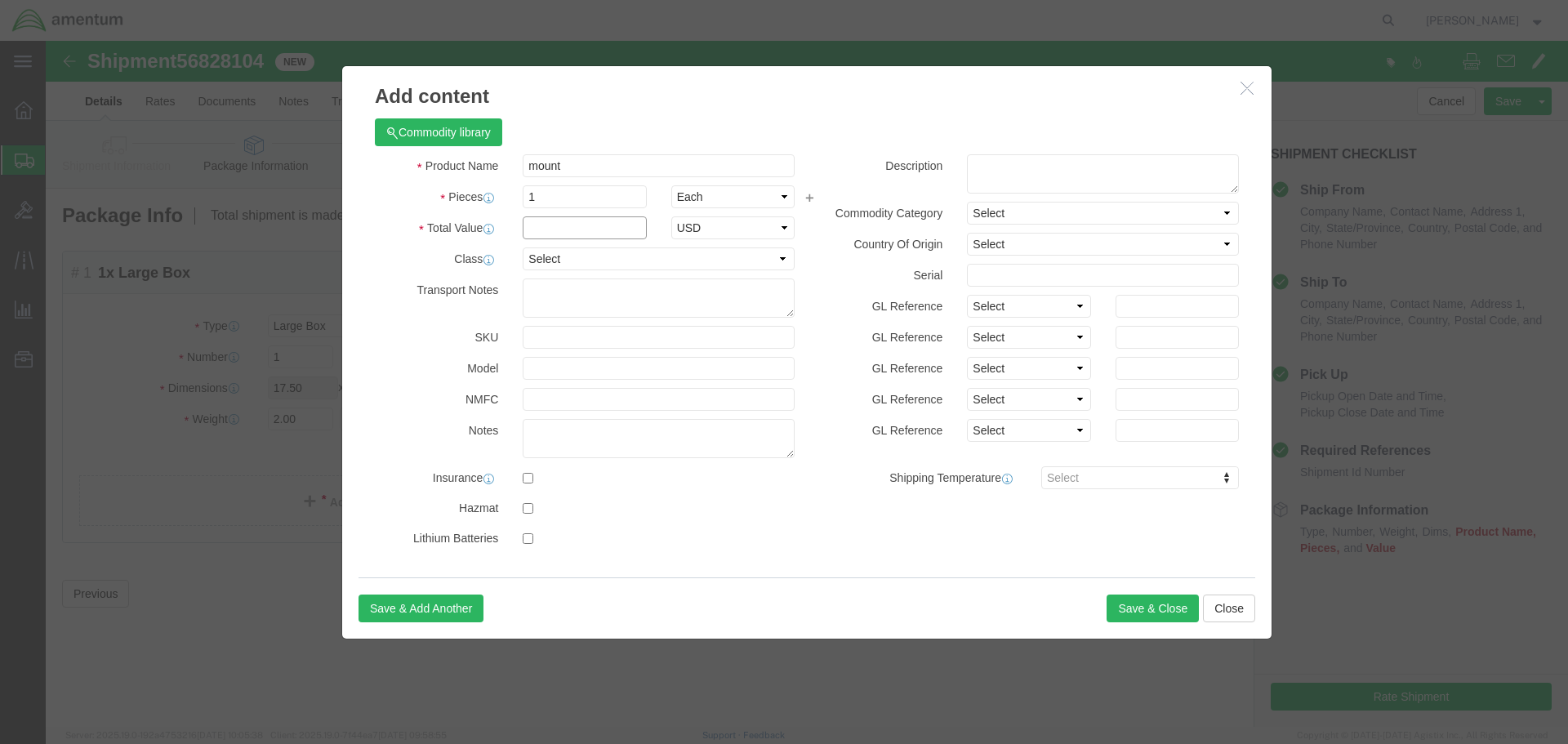
click input "text"
type input "2000.00"
click textarea
click button "Save & Close"
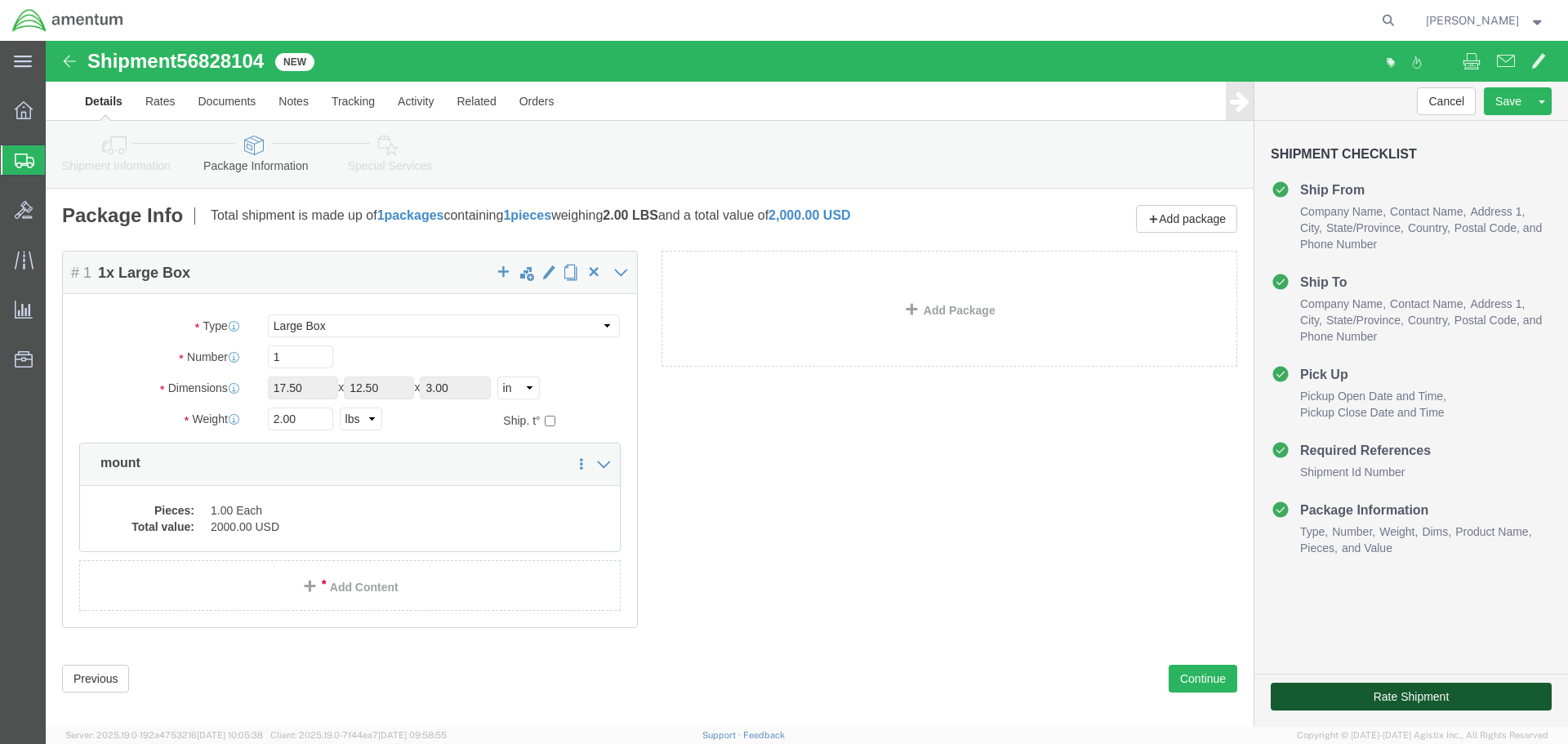
click button "Rate Shipment"
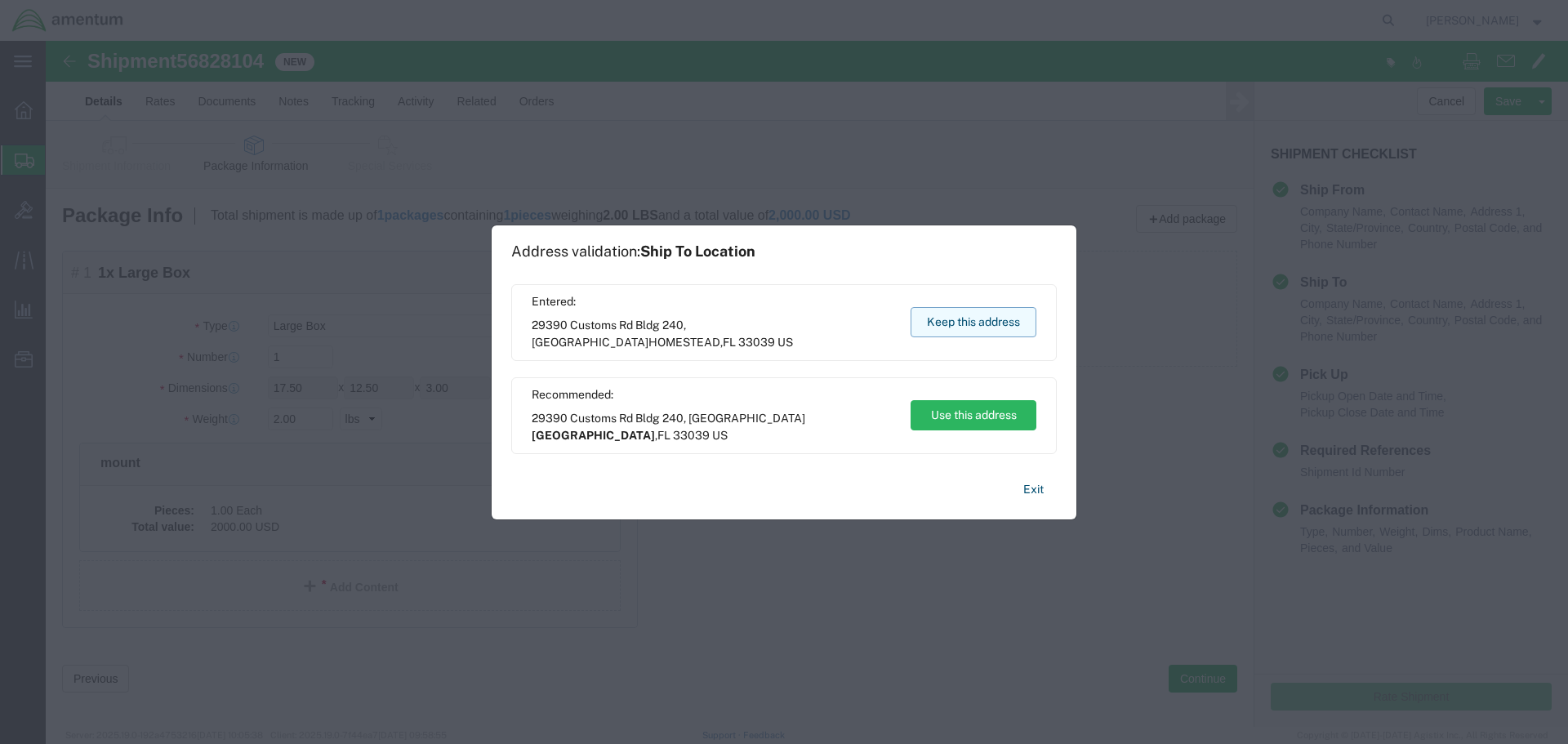
click at [970, 315] on button "Keep this address" at bounding box center [974, 322] width 126 height 30
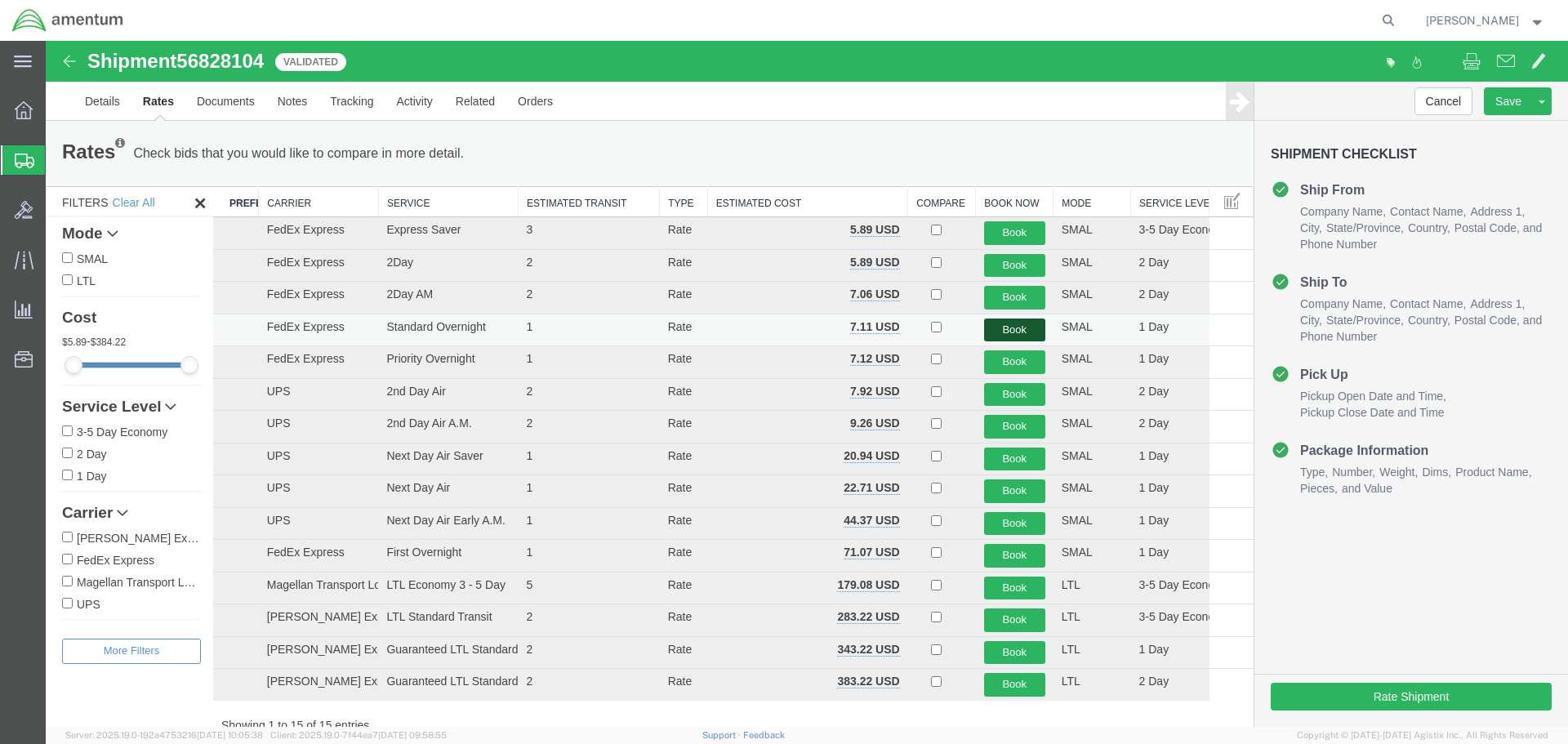
click at [1008, 321] on button "Book" at bounding box center [1014, 330] width 61 height 24
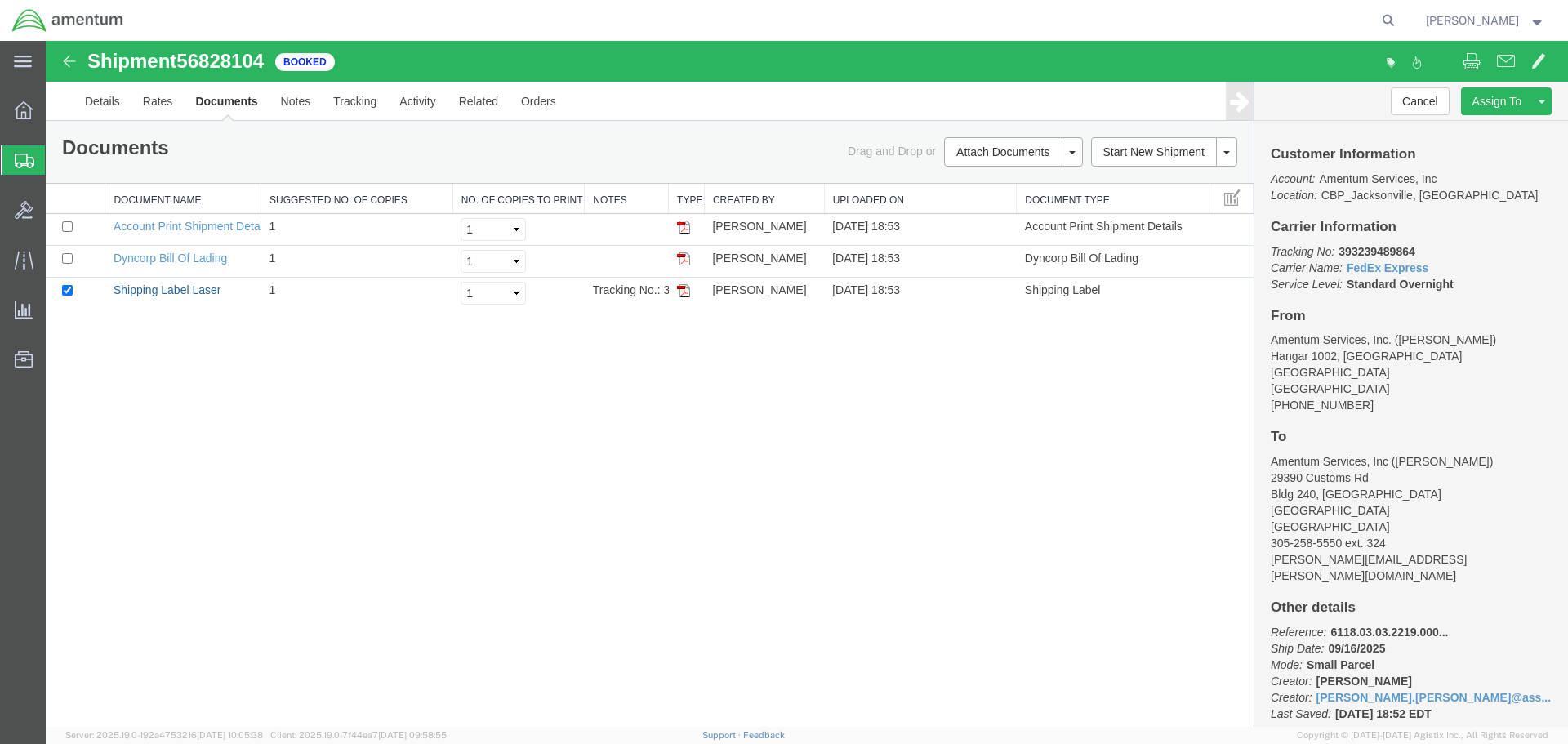
drag, startPoint x: 143, startPoint y: 290, endPoint x: 671, endPoint y: 487, distance: 563.6
click at [143, 290] on link "Shipping Label Laser" at bounding box center [167, 289] width 108 height 13
